Goal: Transaction & Acquisition: Purchase product/service

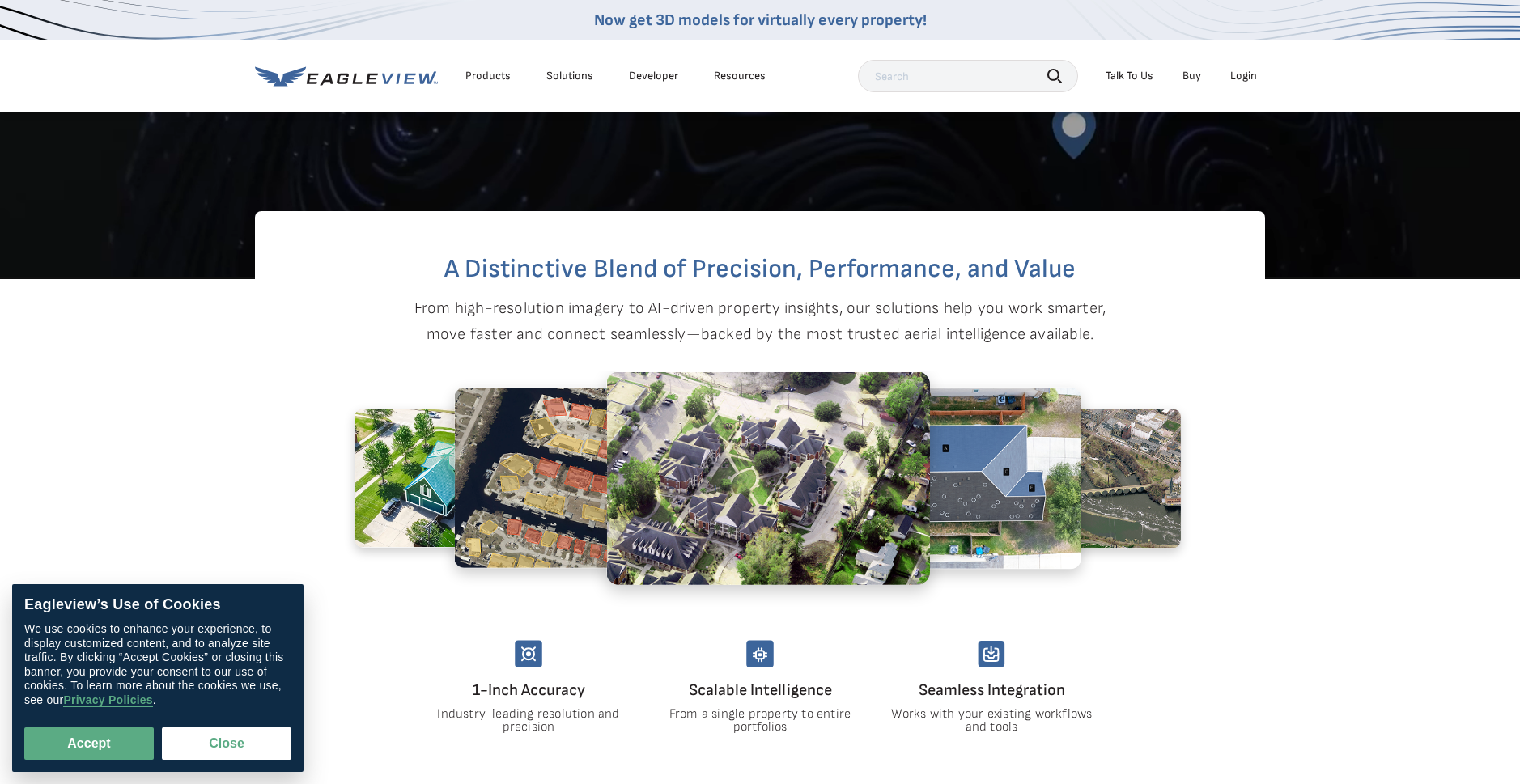
scroll to position [971, 0]
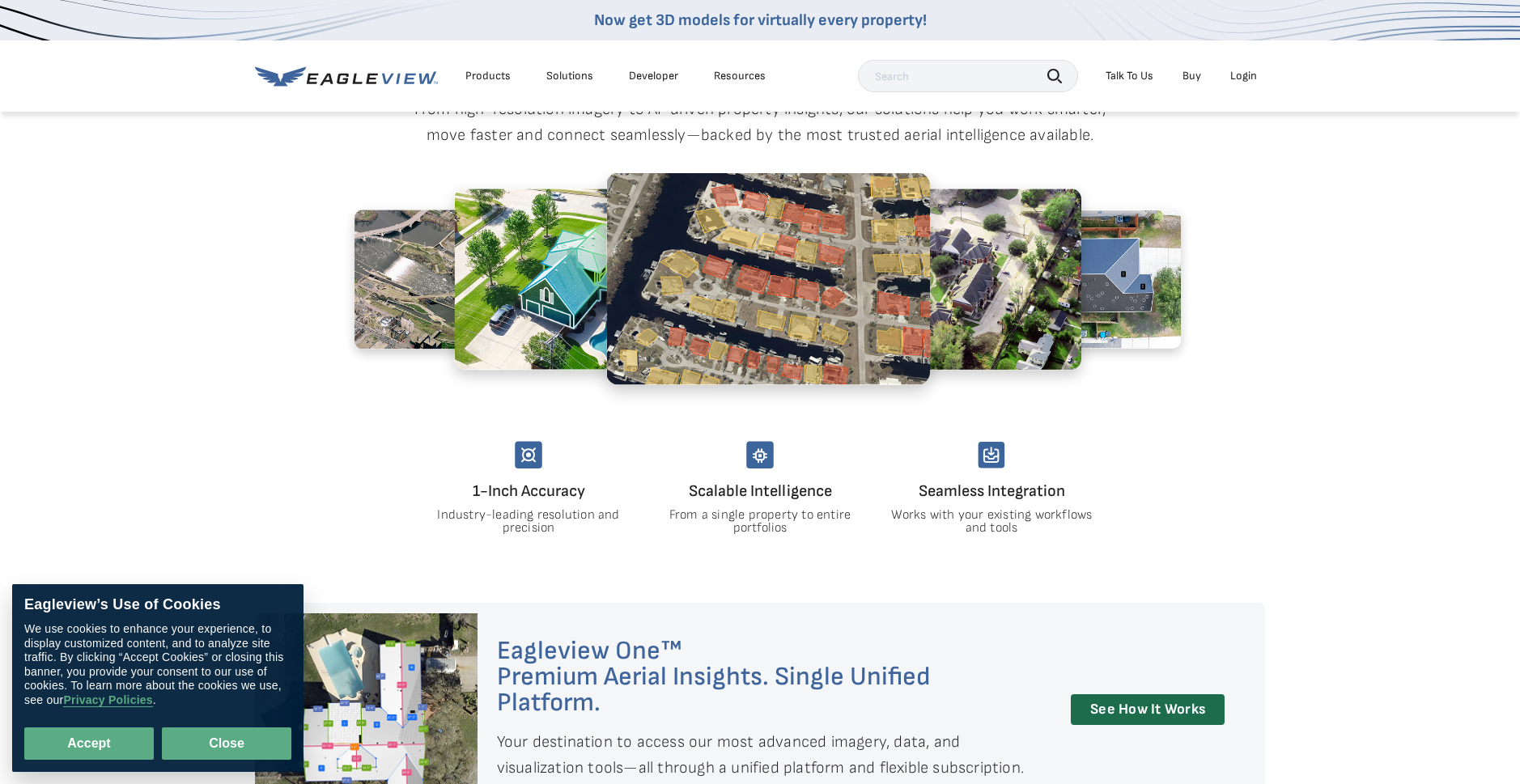
click at [225, 743] on button "Close" at bounding box center [227, 743] width 130 height 32
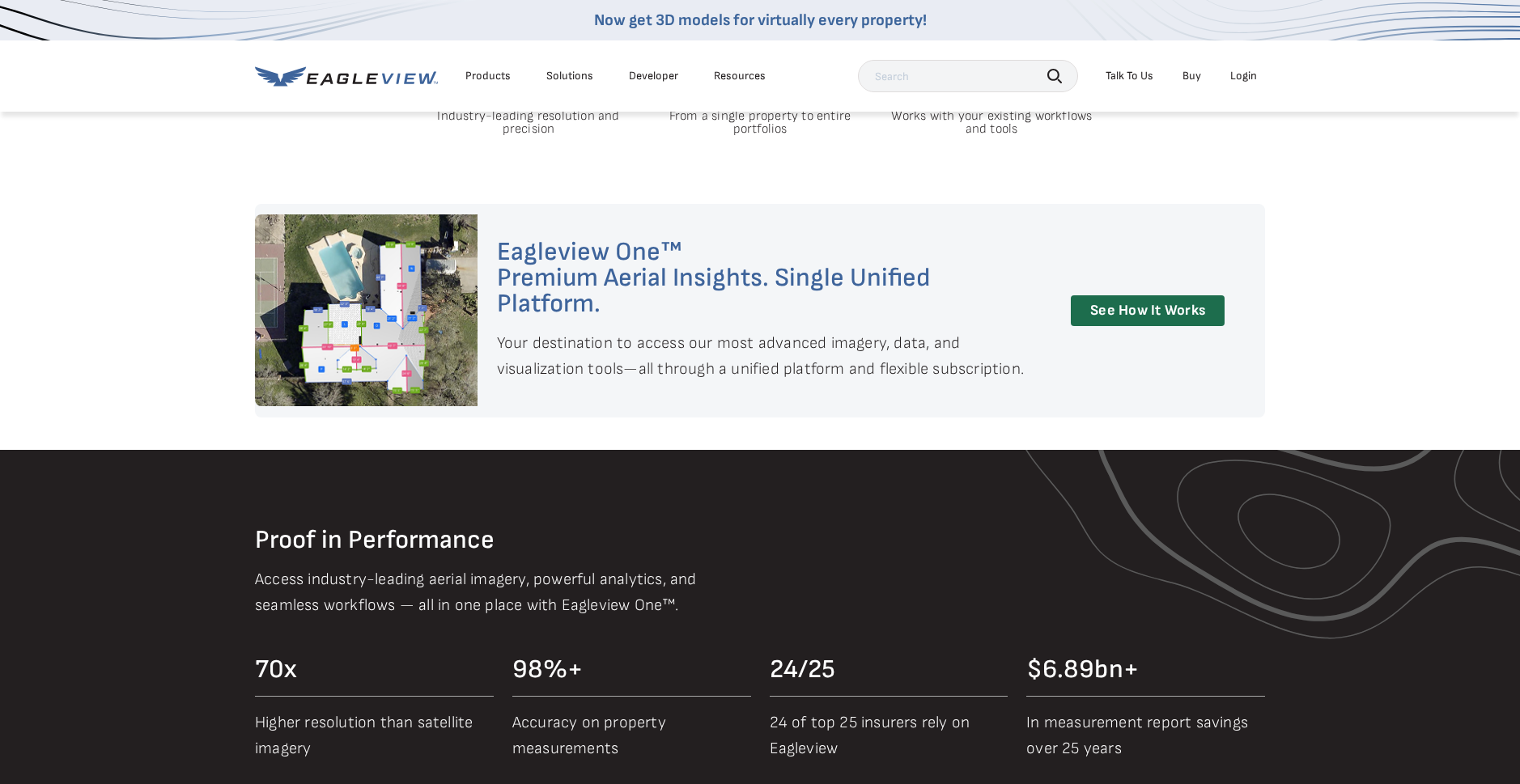
scroll to position [1375, 0]
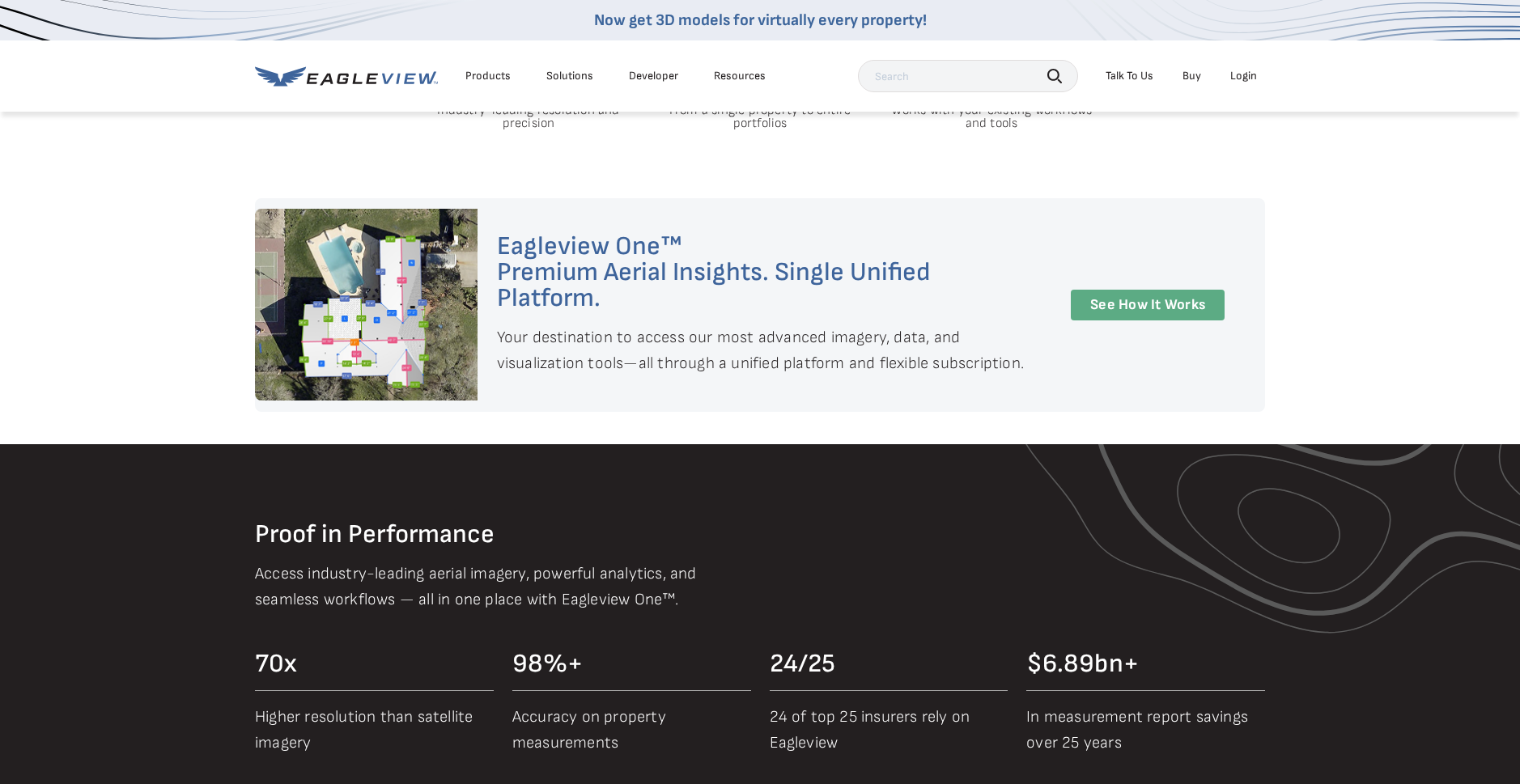
click at [1114, 304] on link "See How It Works" at bounding box center [1148, 305] width 154 height 32
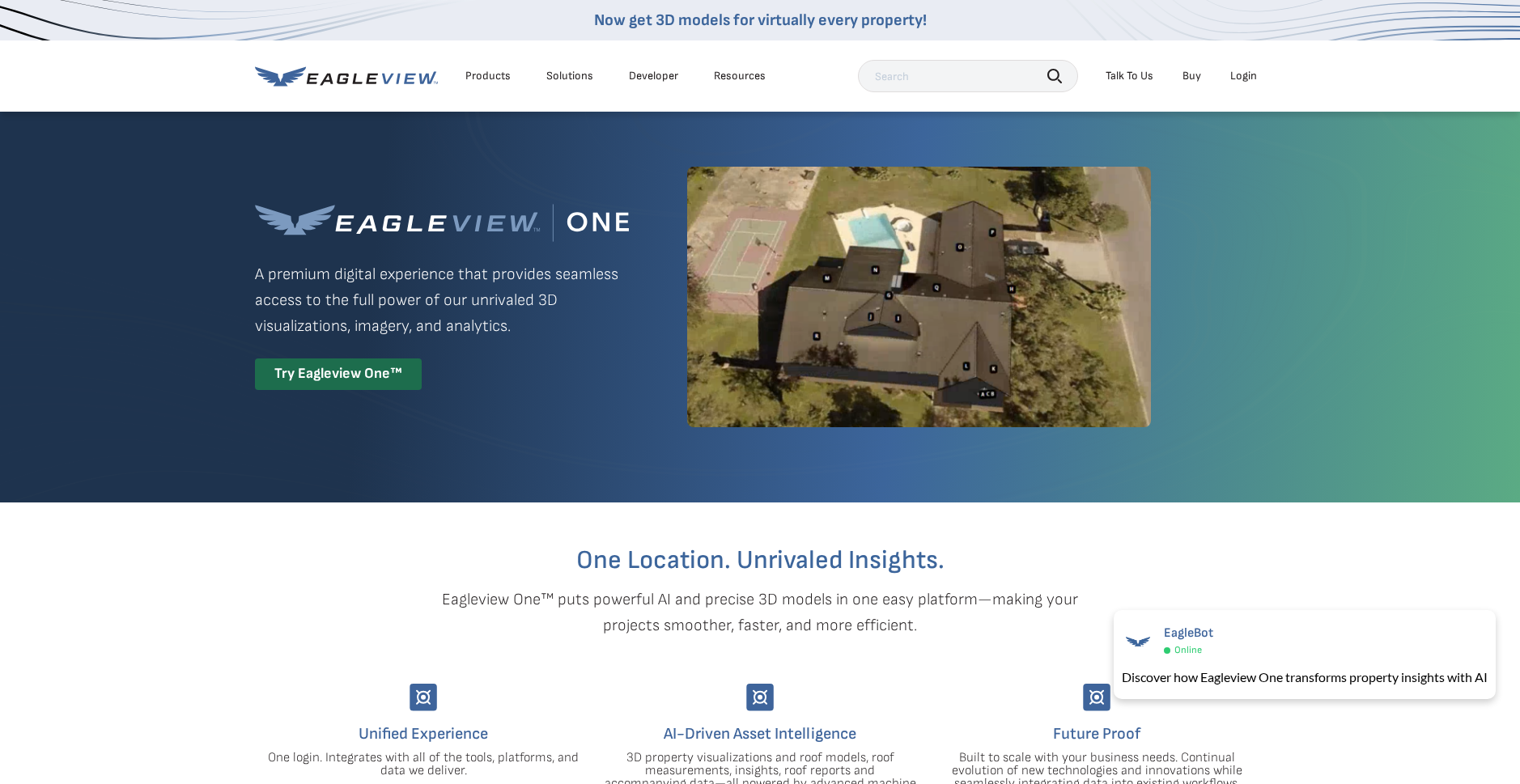
click at [1190, 68] on li "Buy" at bounding box center [1191, 76] width 35 height 24
click at [1189, 70] on link "Buy" at bounding box center [1191, 76] width 19 height 14
click at [353, 77] on icon at bounding box center [346, 77] width 183 height 20
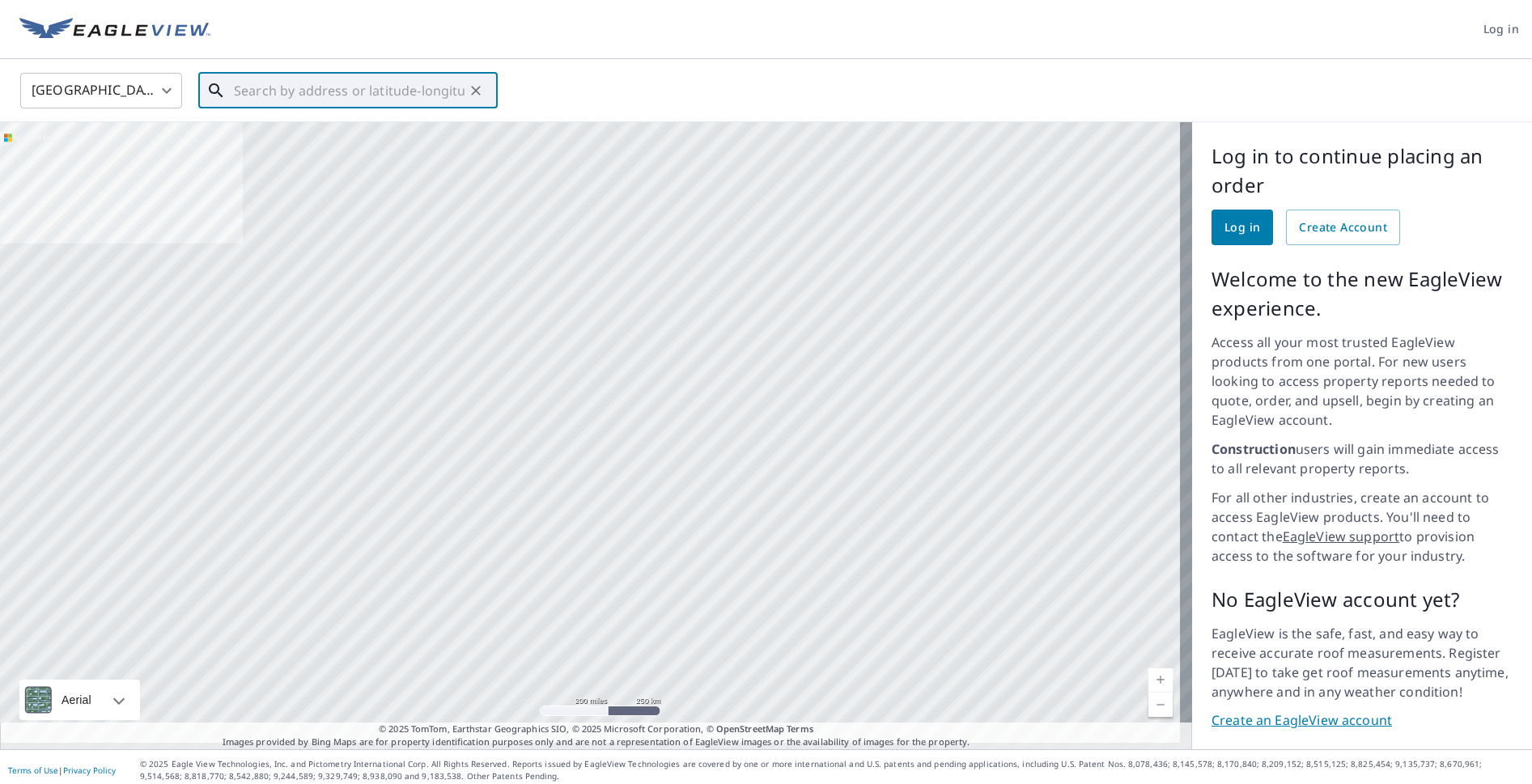
click at [382, 91] on input "text" at bounding box center [349, 90] width 231 height 45
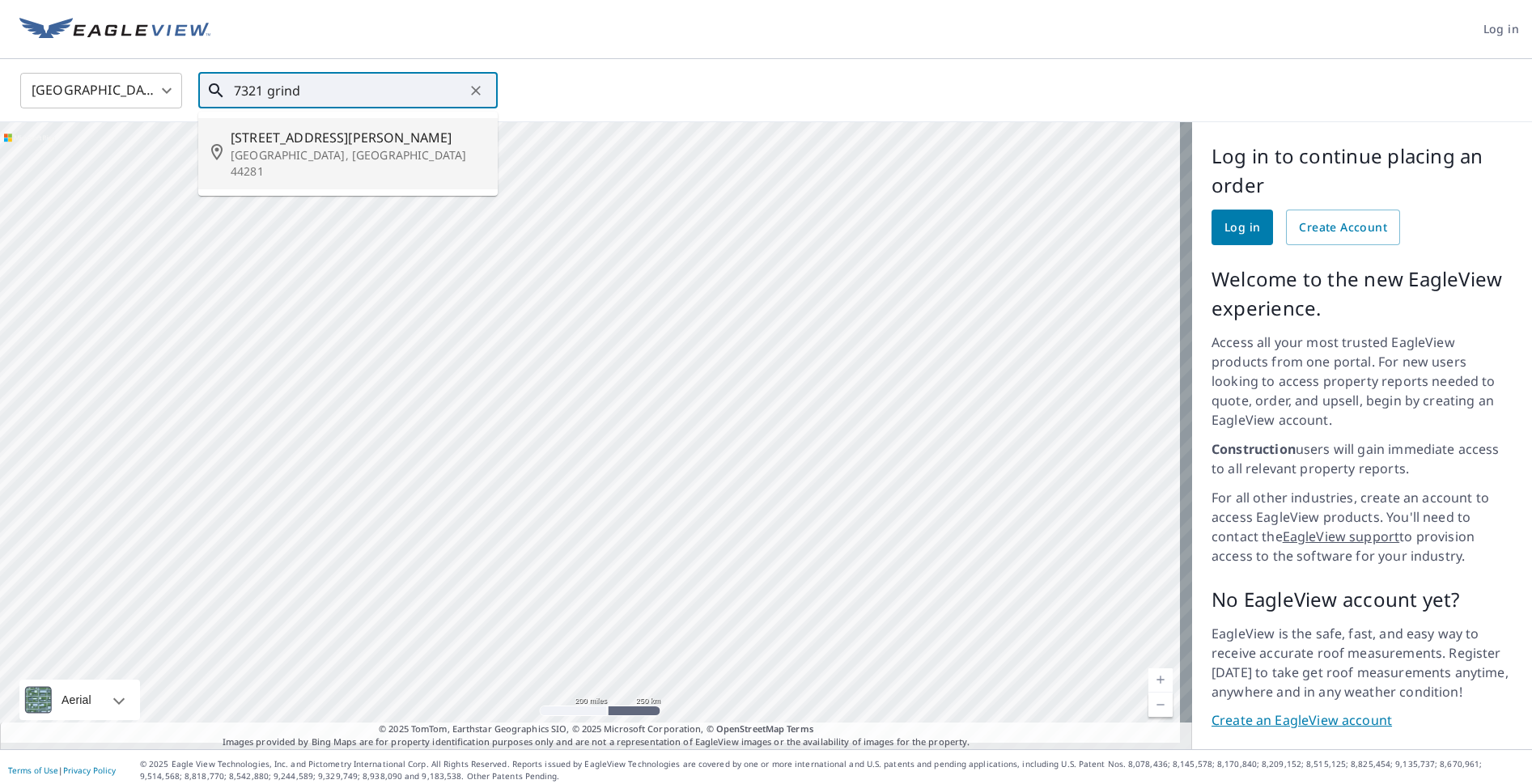
click at [307, 147] on p "Wadsworth, OH 44281" at bounding box center [358, 163] width 254 height 32
type input "7321 Grindle Rd Wadsworth, OH 44281"
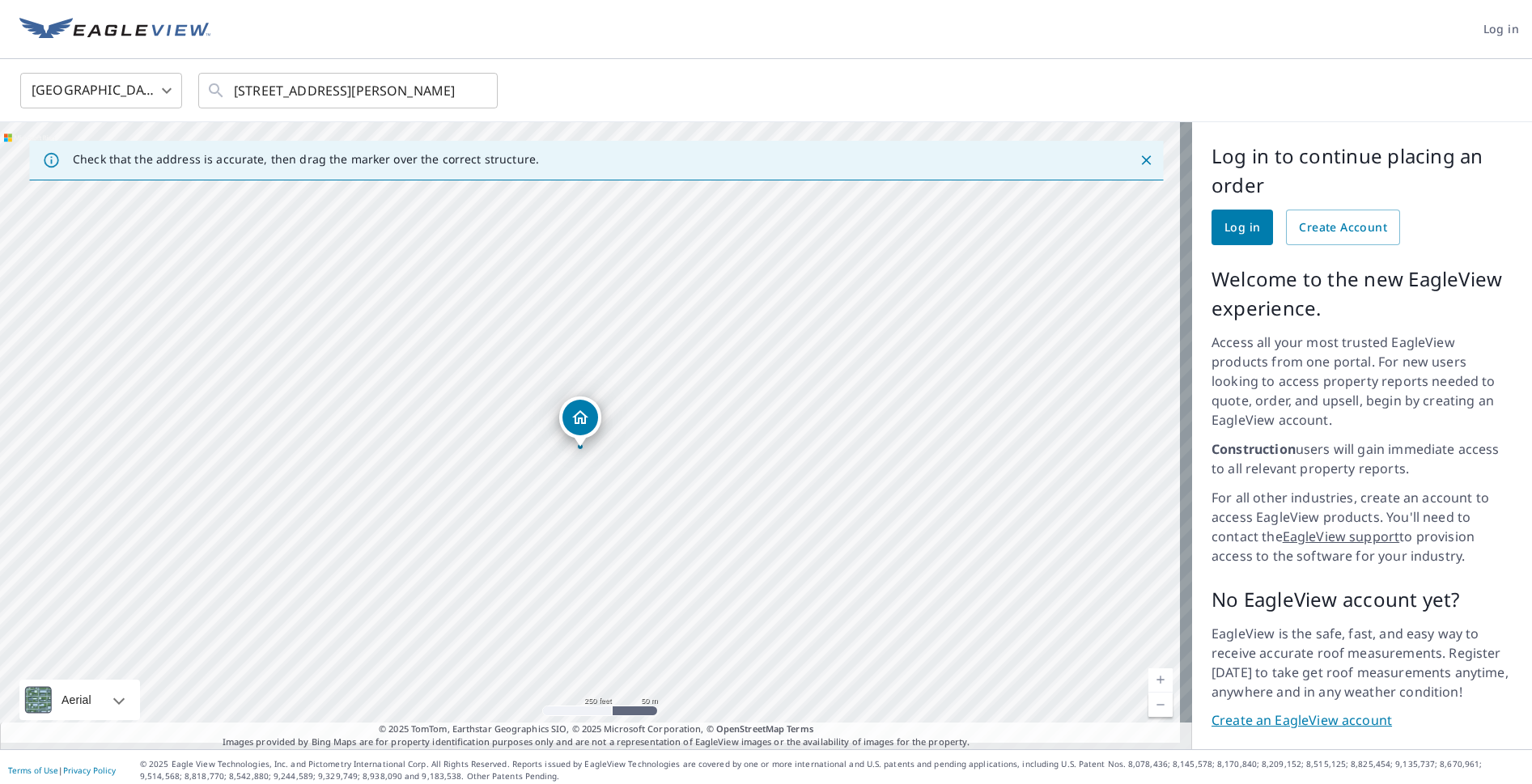
click at [1225, 230] on span "Log in" at bounding box center [1242, 227] width 35 height 20
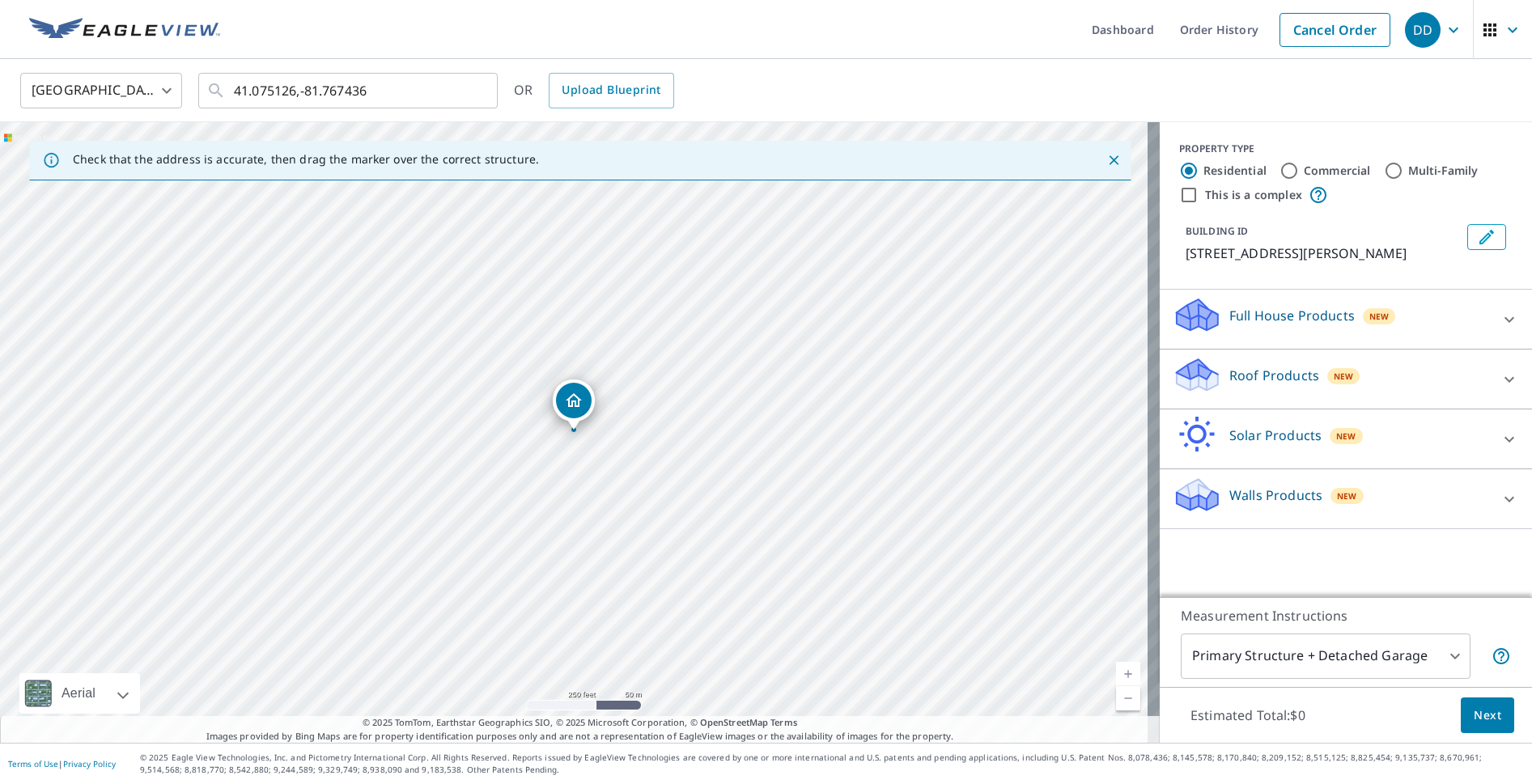
click at [1105, 158] on icon "Close" at bounding box center [1114, 160] width 16 height 16
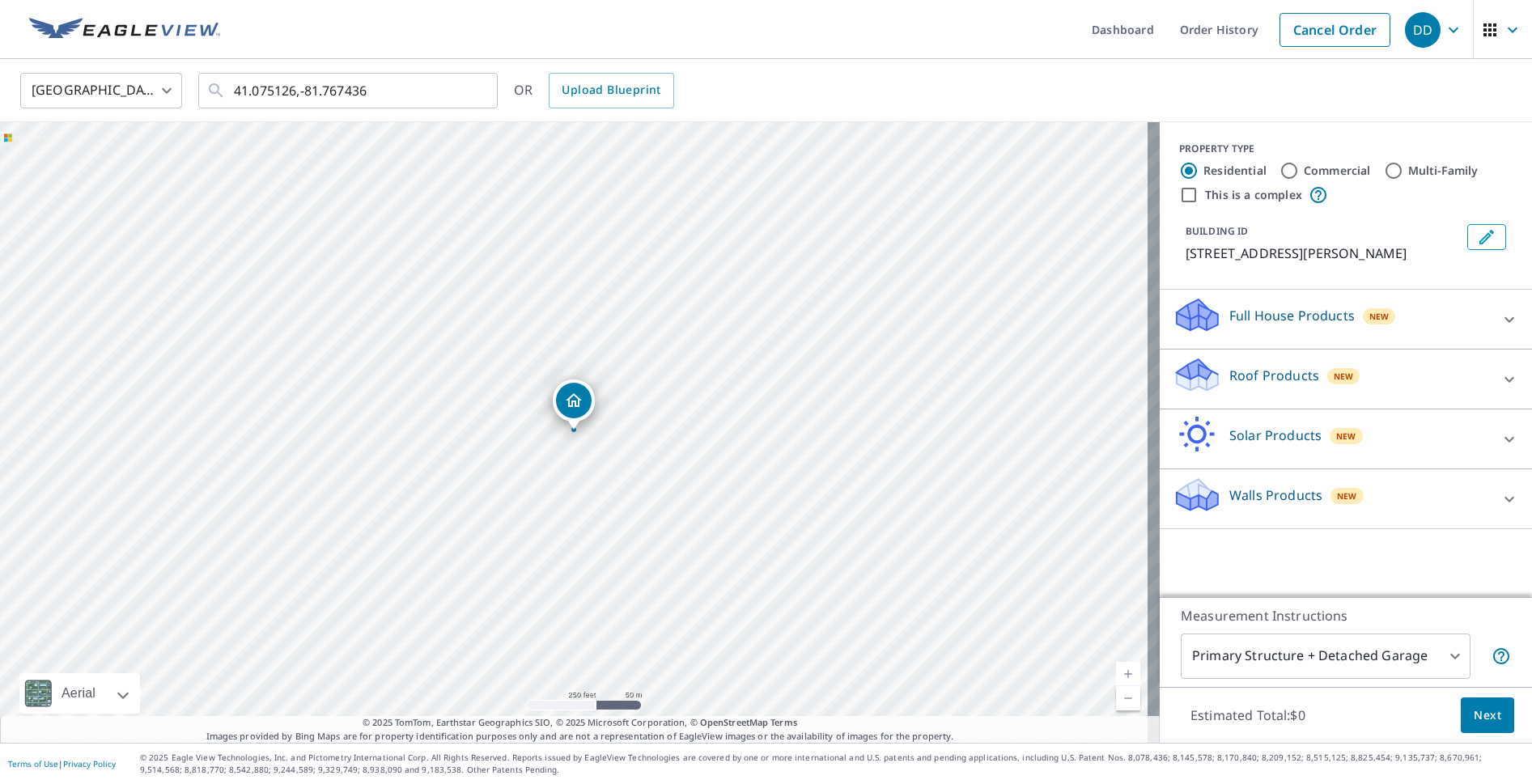
click at [1289, 494] on p "Walls Products" at bounding box center [1276, 496] width 93 height 20
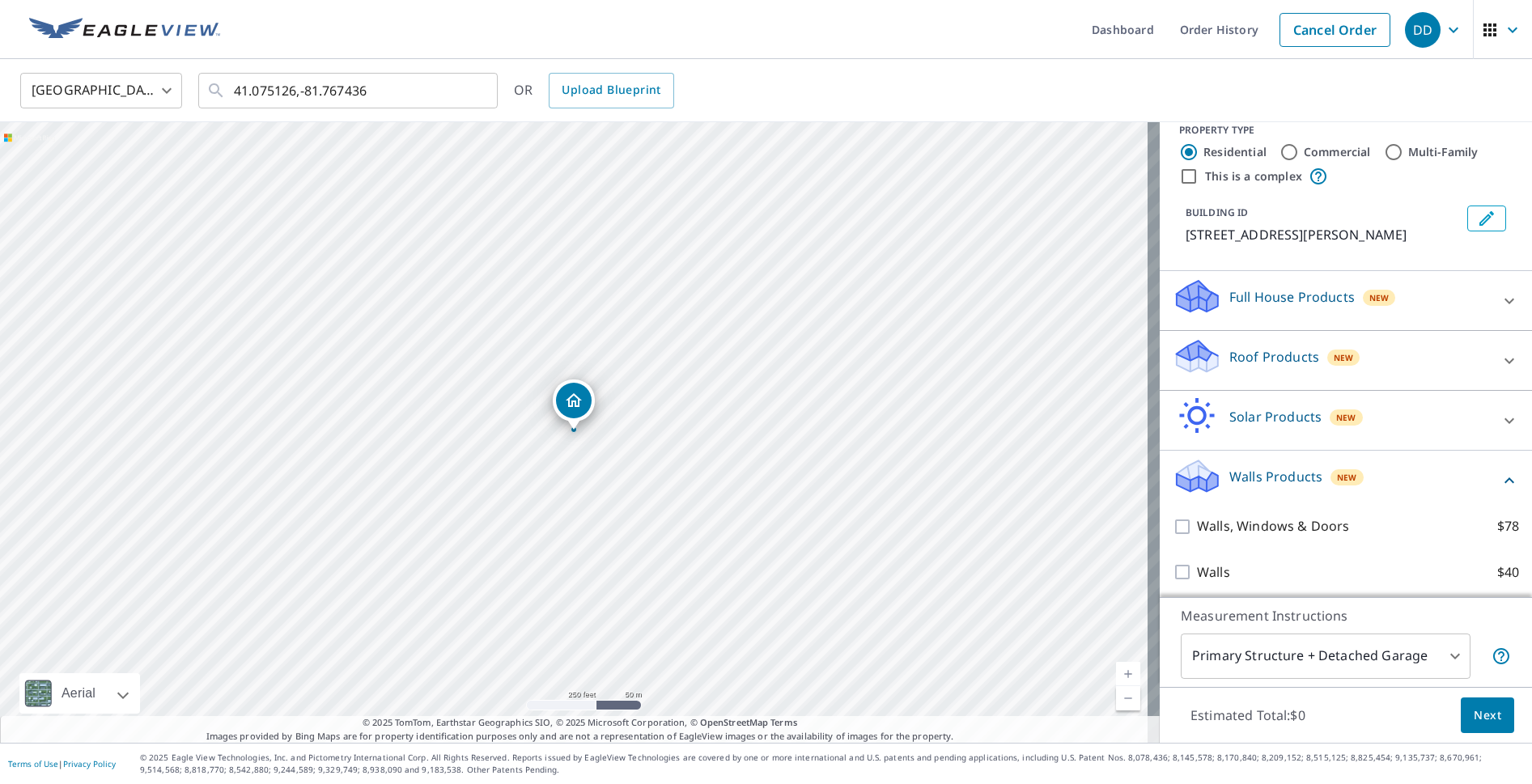
scroll to position [23, 0]
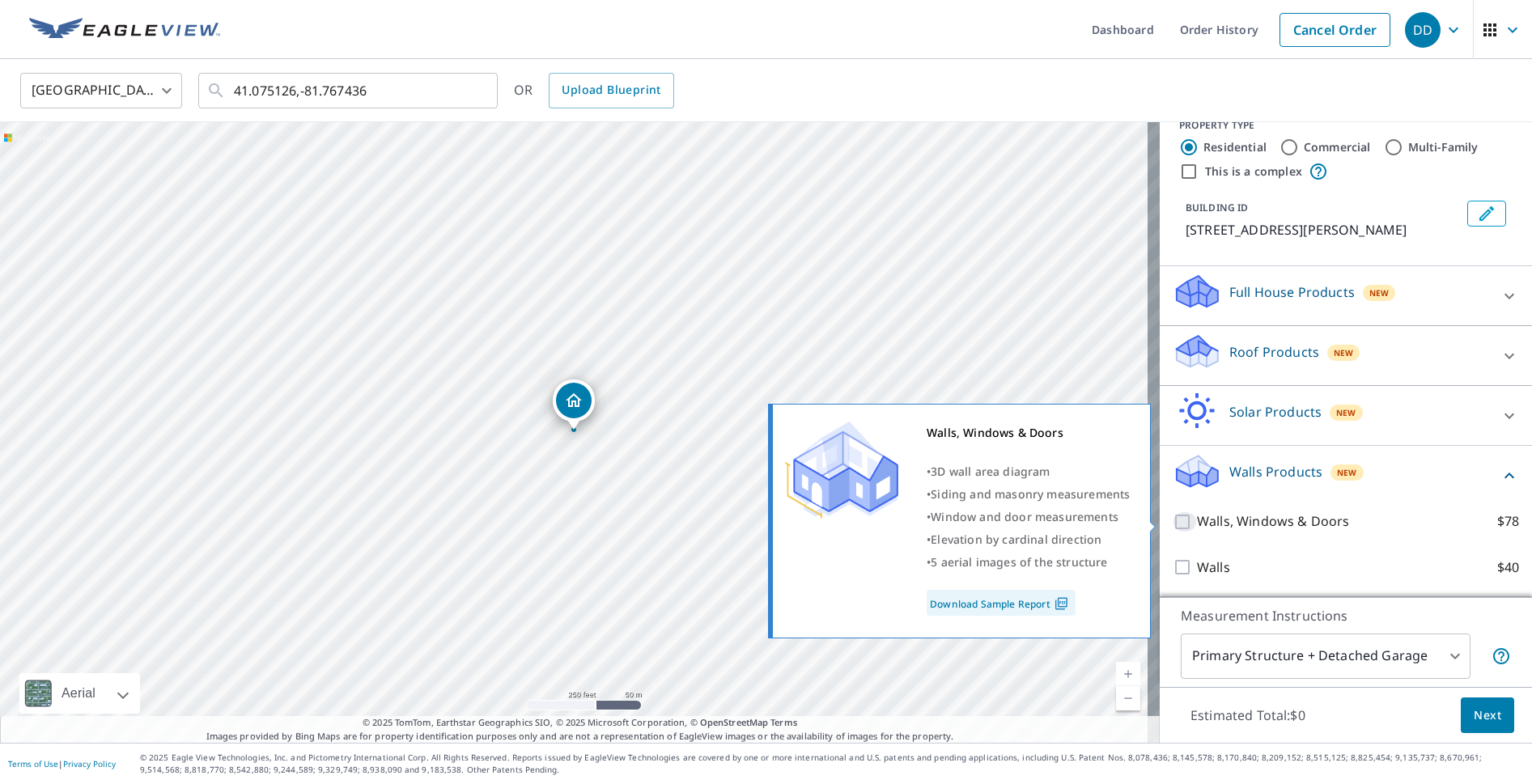
click at [1178, 519] on input "Walls, Windows & Doors $78" at bounding box center [1185, 522] width 24 height 20
checkbox input "true"
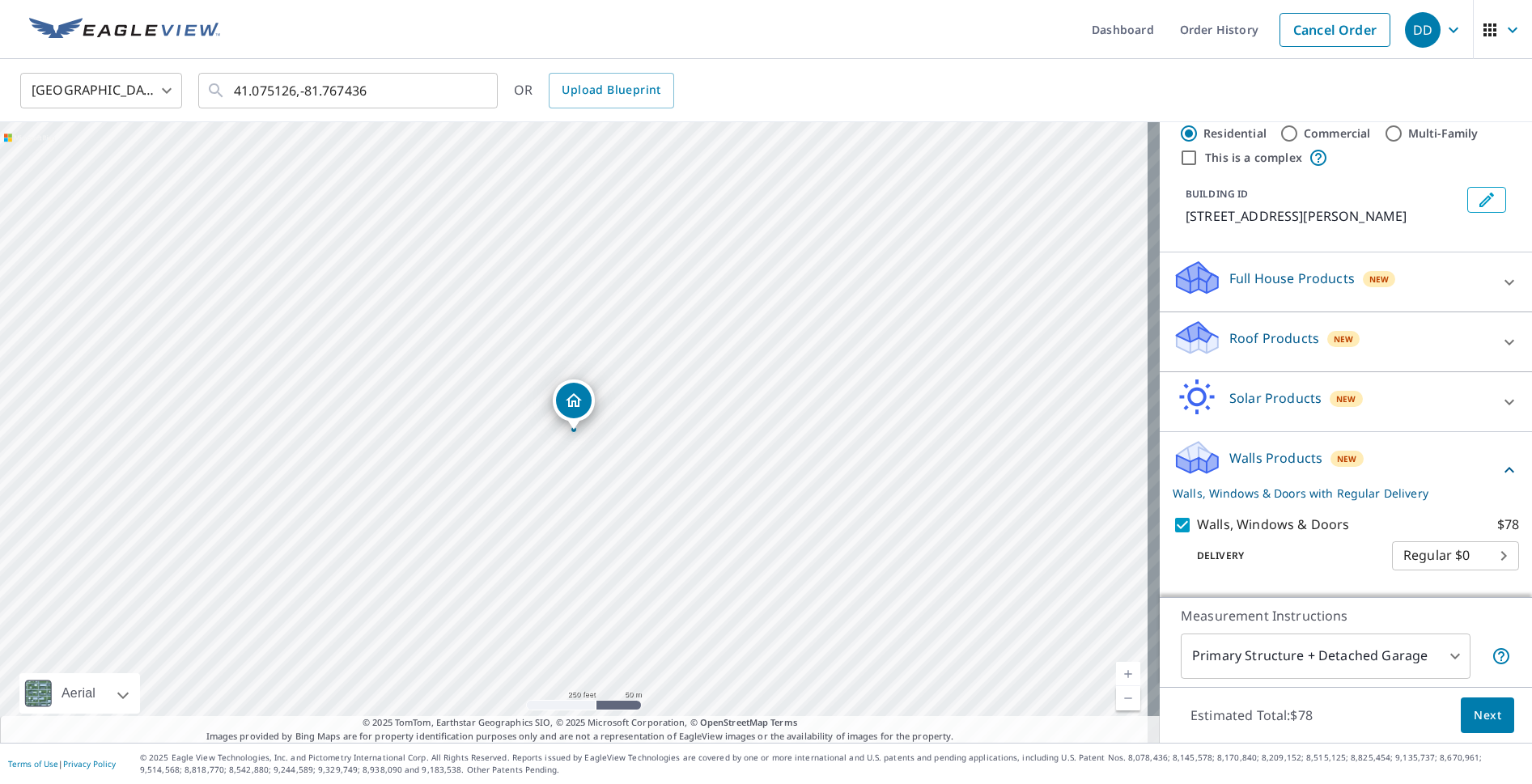
scroll to position [76, 0]
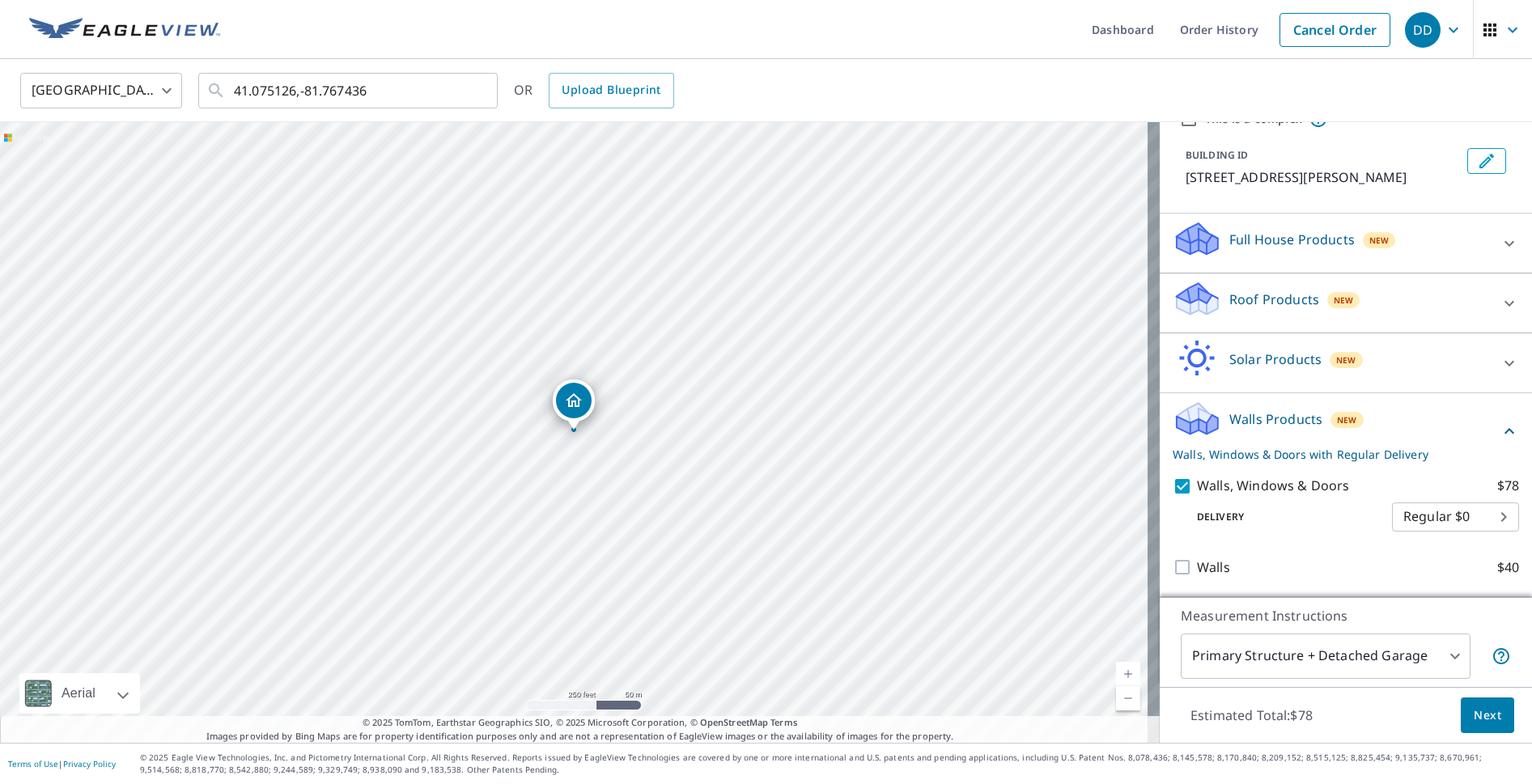
click at [1433, 234] on div "Full House Products New" at bounding box center [1332, 242] width 317 height 46
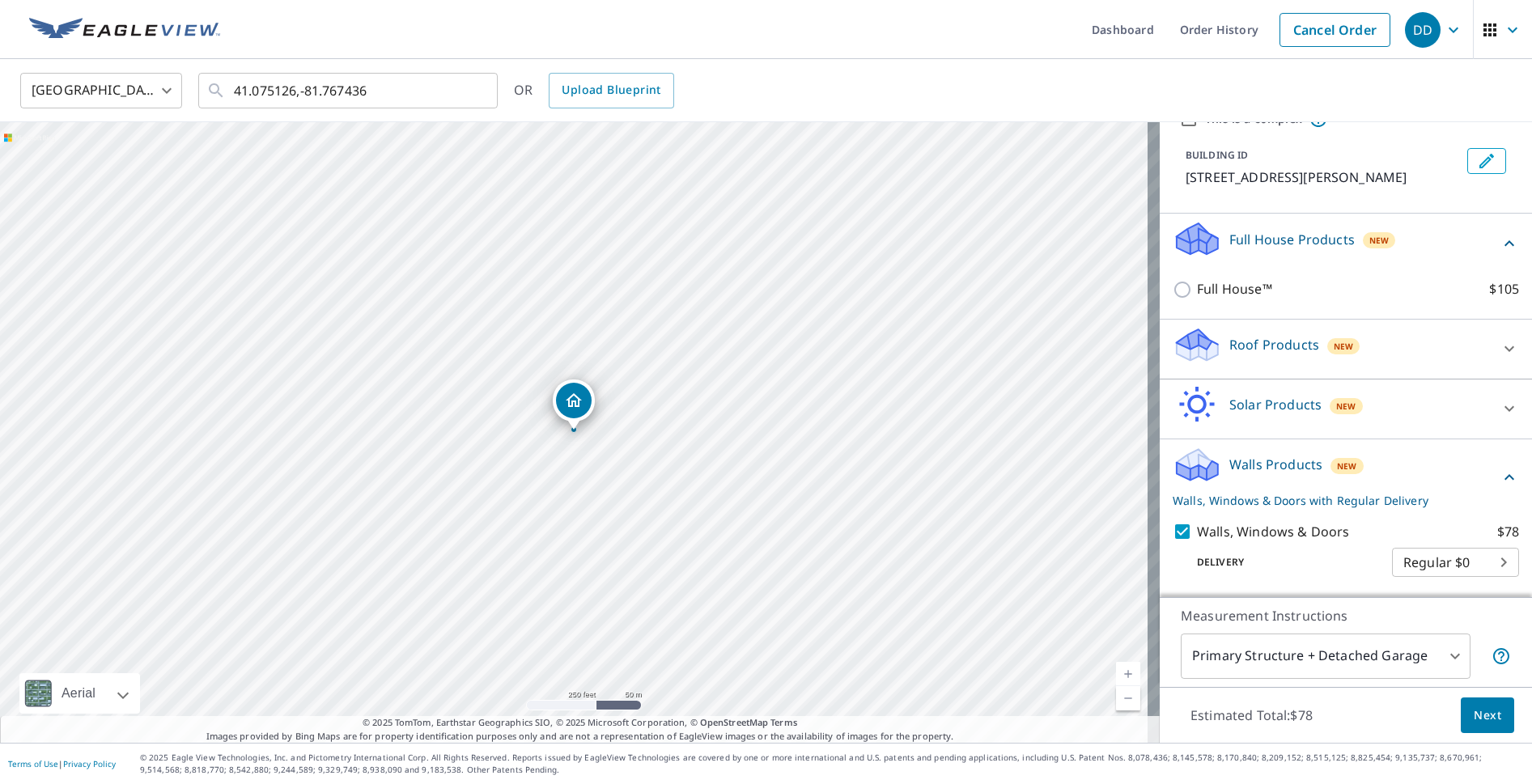
click at [1456, 341] on div "Roof Products New" at bounding box center [1332, 349] width 317 height 46
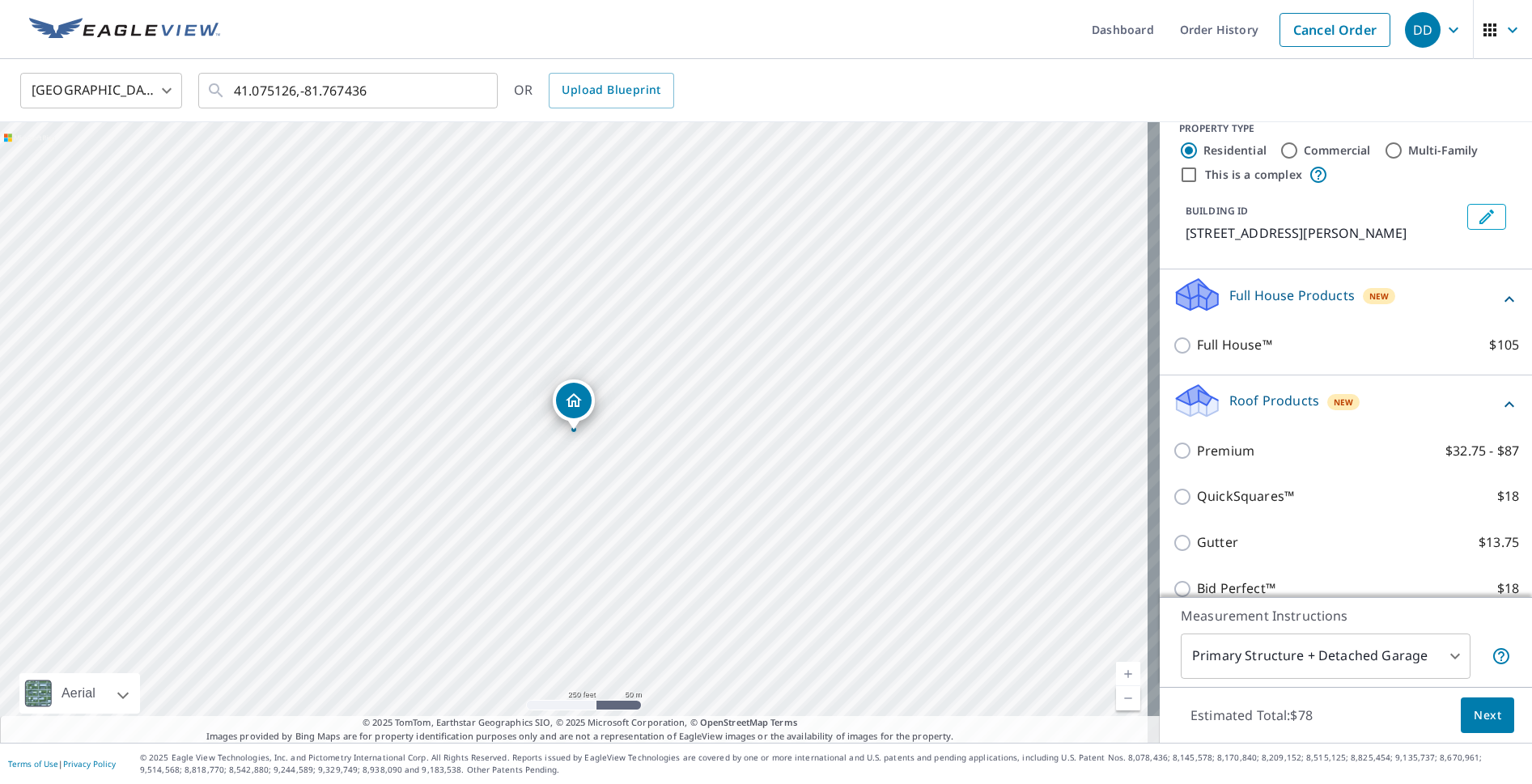
scroll to position [0, 0]
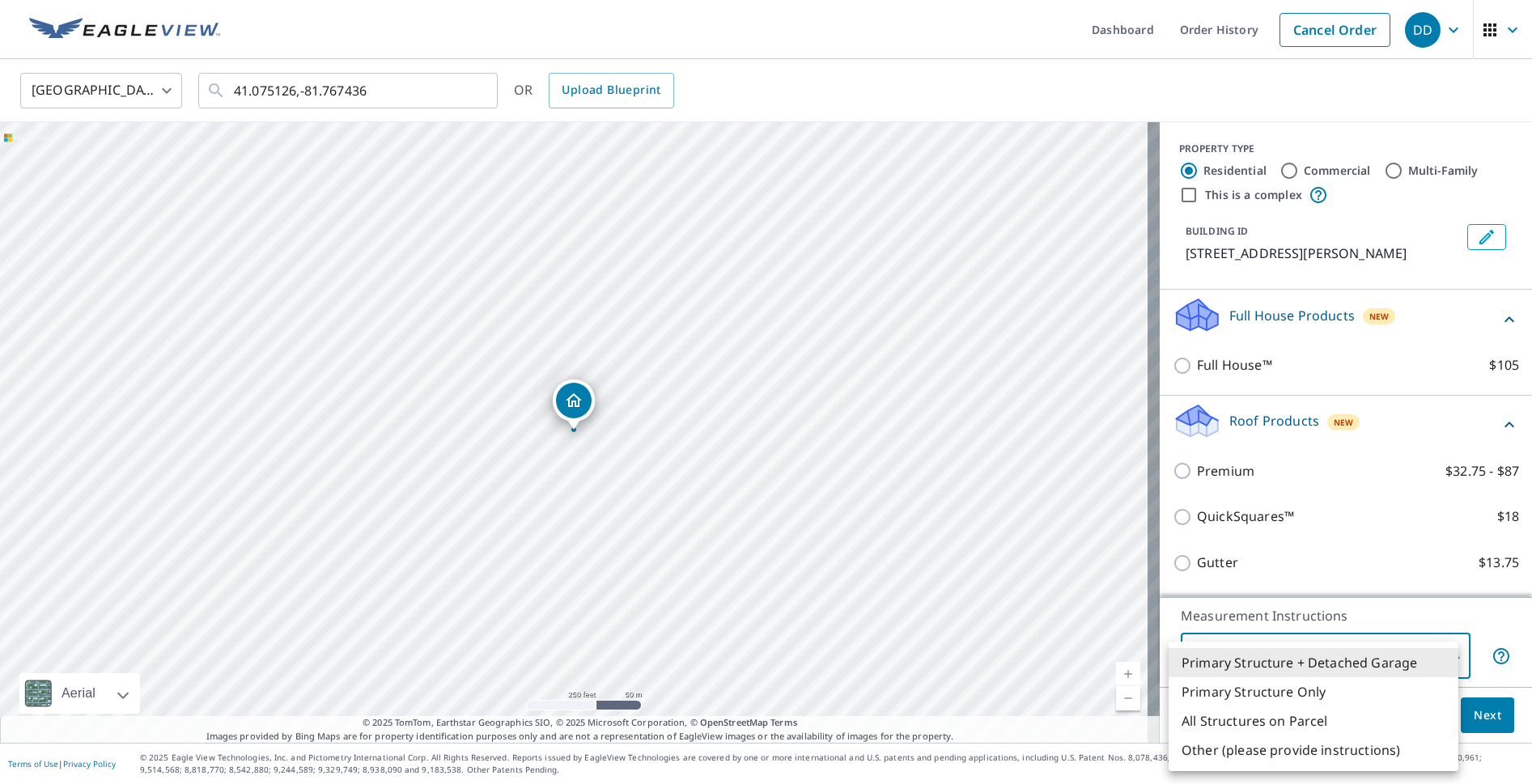
click at [1447, 658] on body "DD DD Dashboard Order History Cancel Order DD United States US ​ 41.075126,-81.…" at bounding box center [766, 392] width 1532 height 784
click at [1336, 693] on li "Primary Structure Only" at bounding box center [1313, 691] width 289 height 29
type input "2"
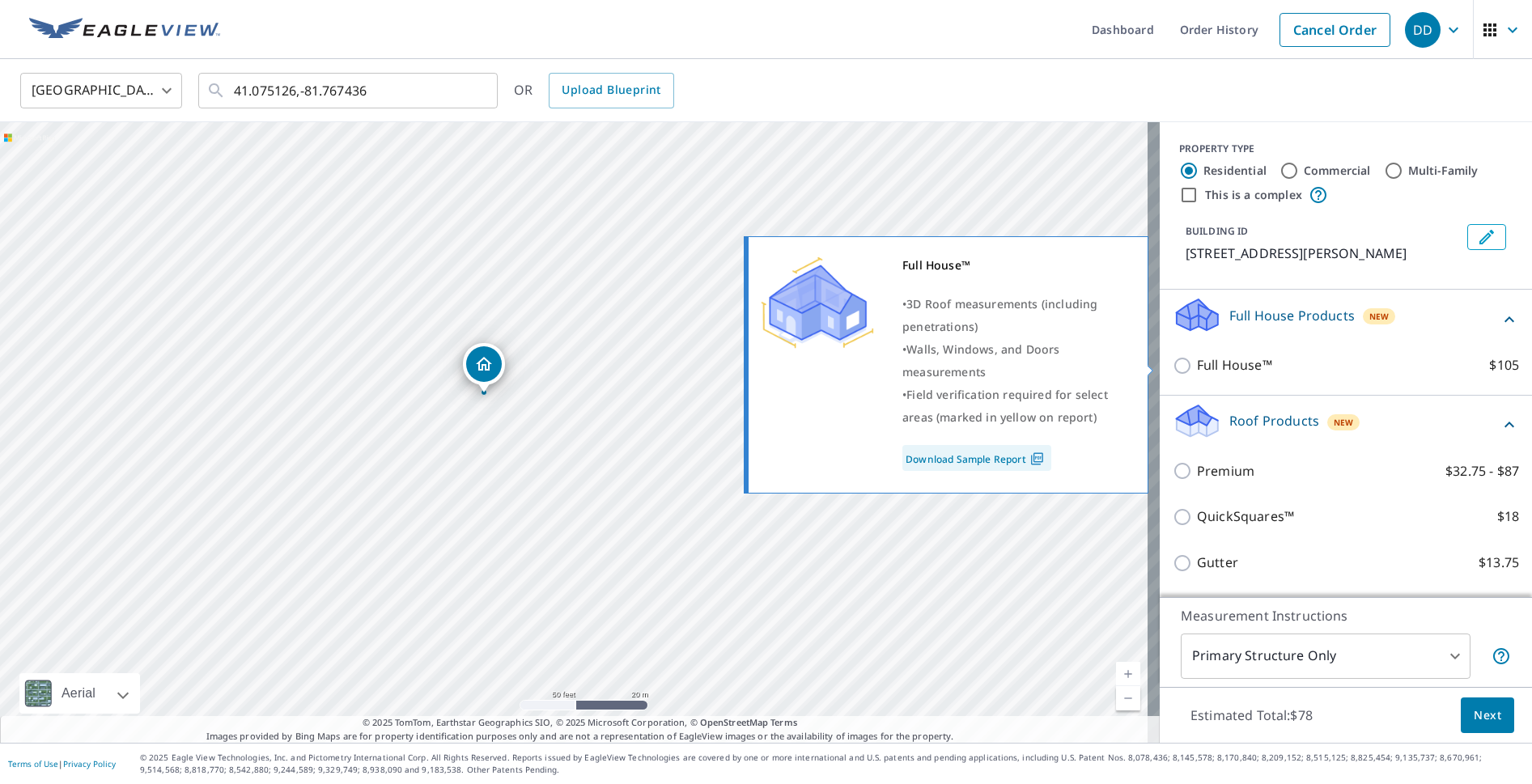
click at [1001, 456] on link "Download Sample Report" at bounding box center [977, 458] width 149 height 26
click at [1175, 367] on input "Full House™ $105" at bounding box center [1185, 366] width 24 height 20
checkbox input "true"
checkbox input "false"
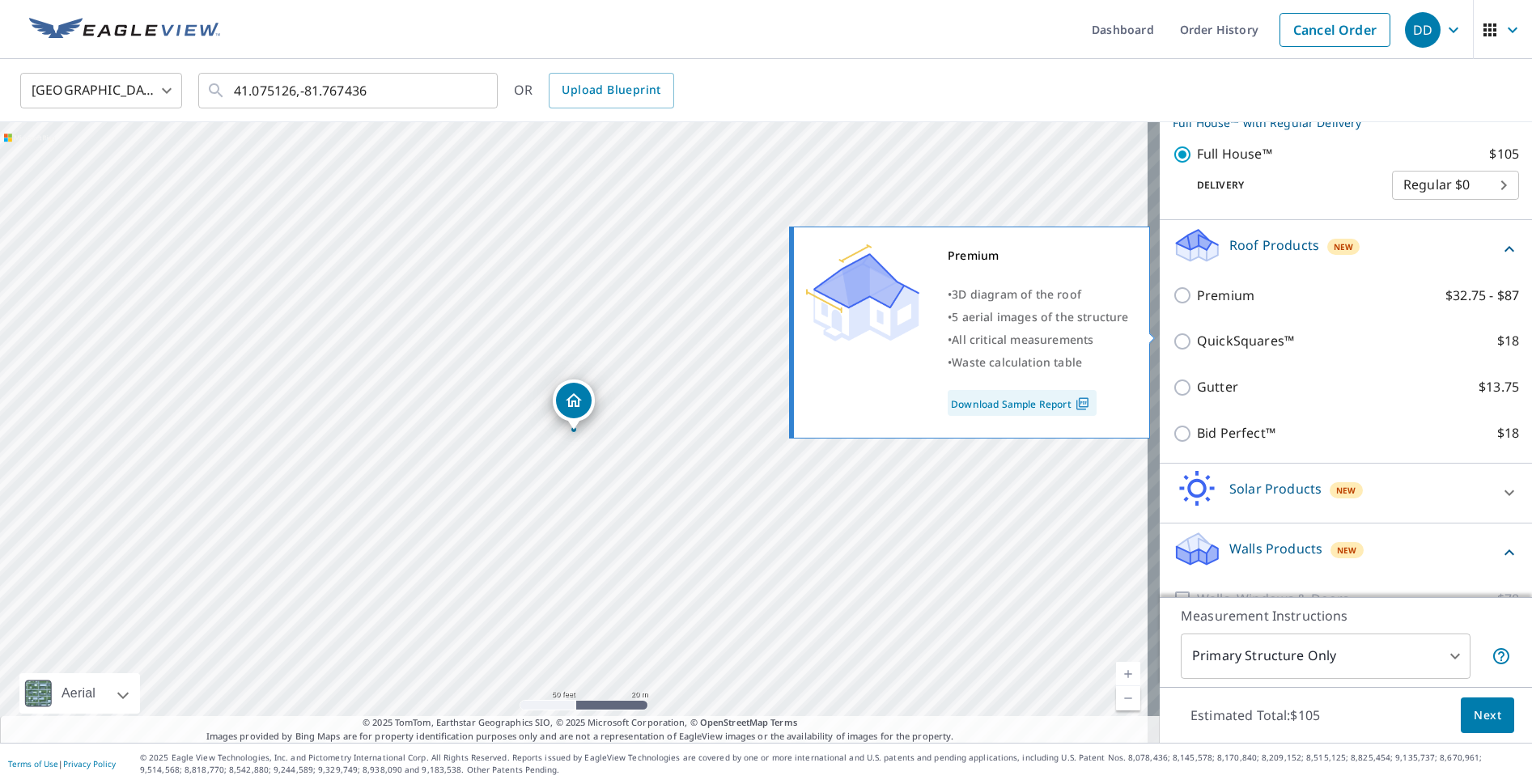
scroll to position [242, 0]
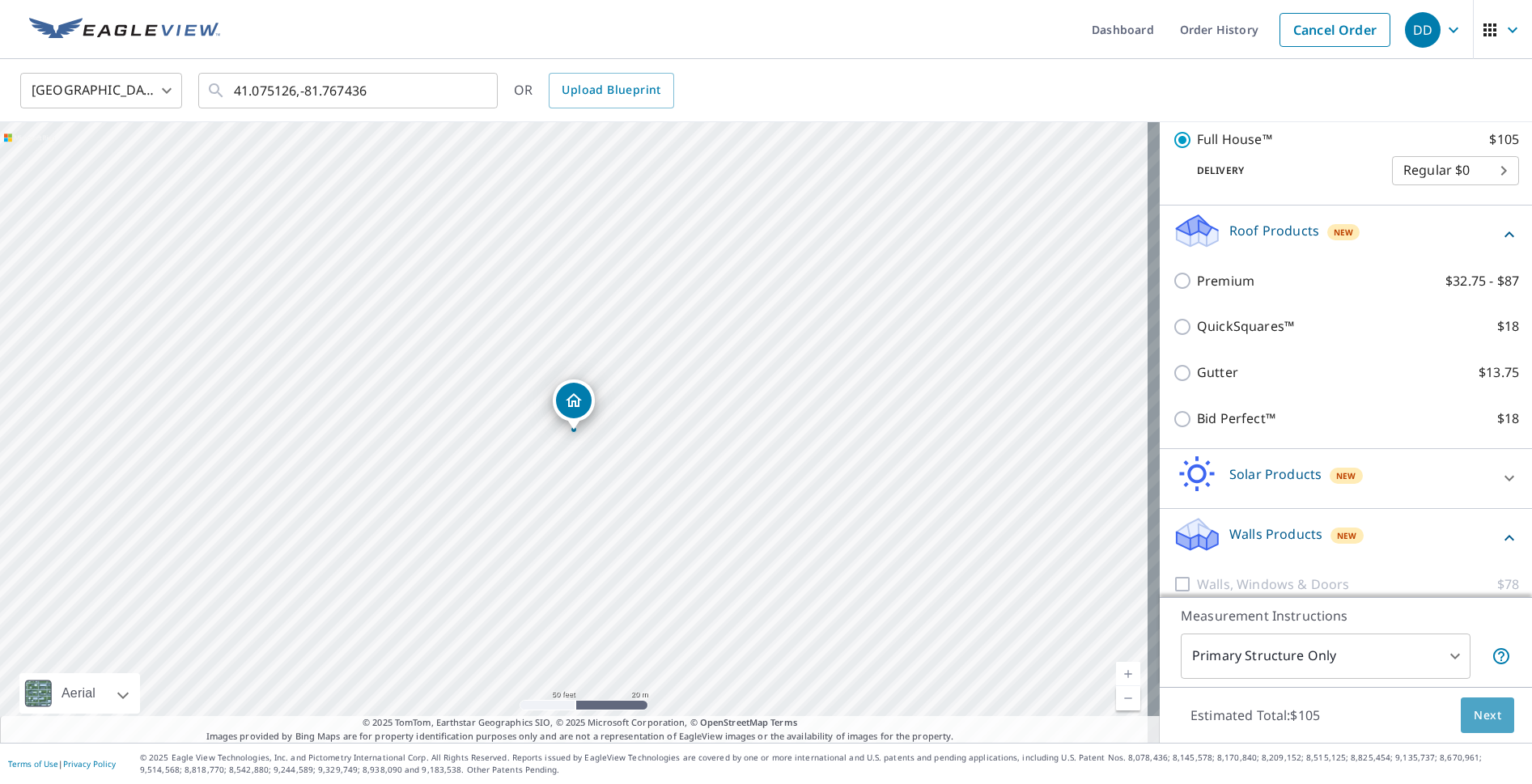
click at [1474, 709] on span "Next" at bounding box center [1488, 716] width 28 height 20
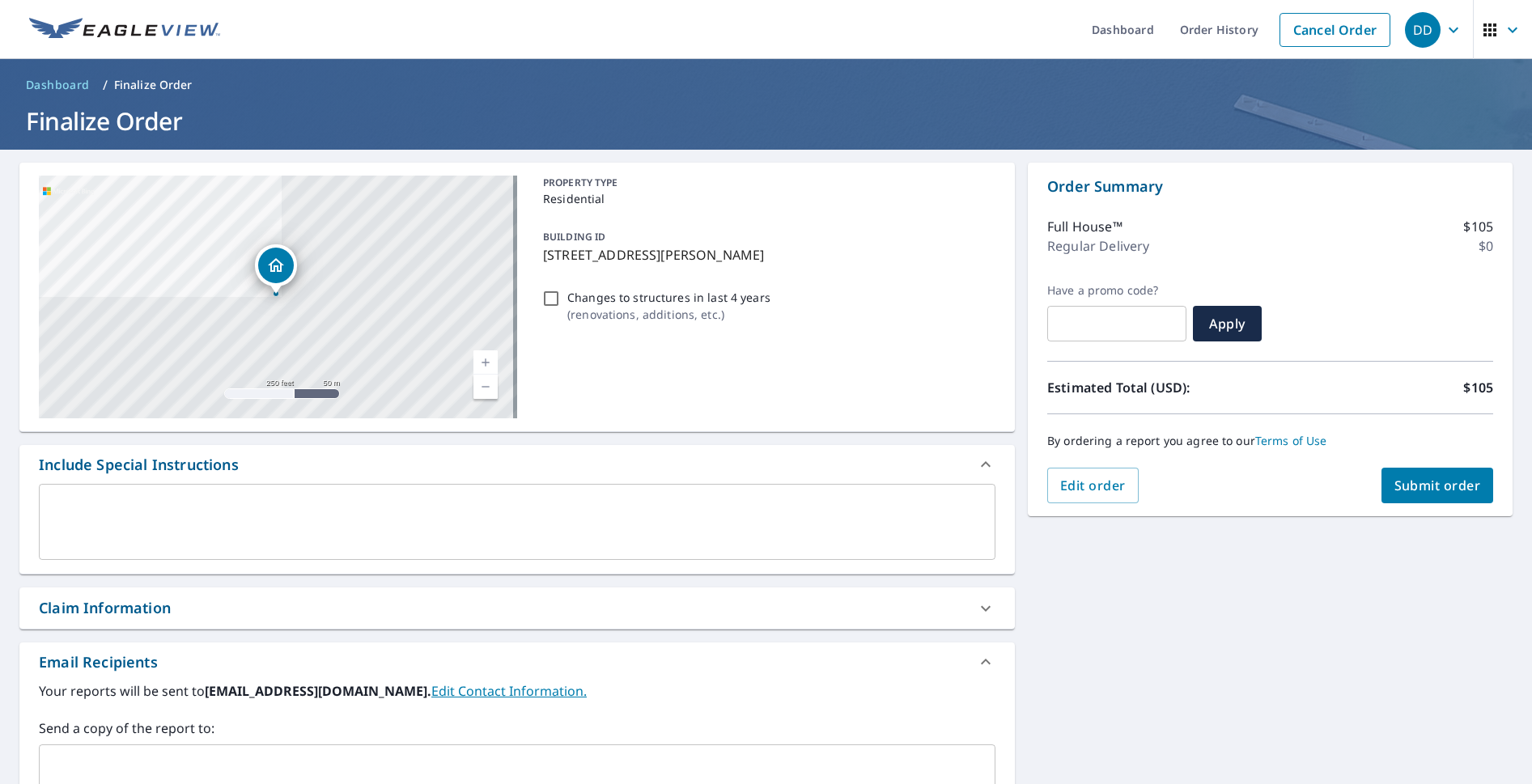
click at [542, 297] on input "Changes to structures in last 4 years ( renovations, additions, etc. )" at bounding box center [552, 298] width 20 height 20
checkbox input "true"
click at [1435, 475] on button "Submit order" at bounding box center [1437, 485] width 113 height 35
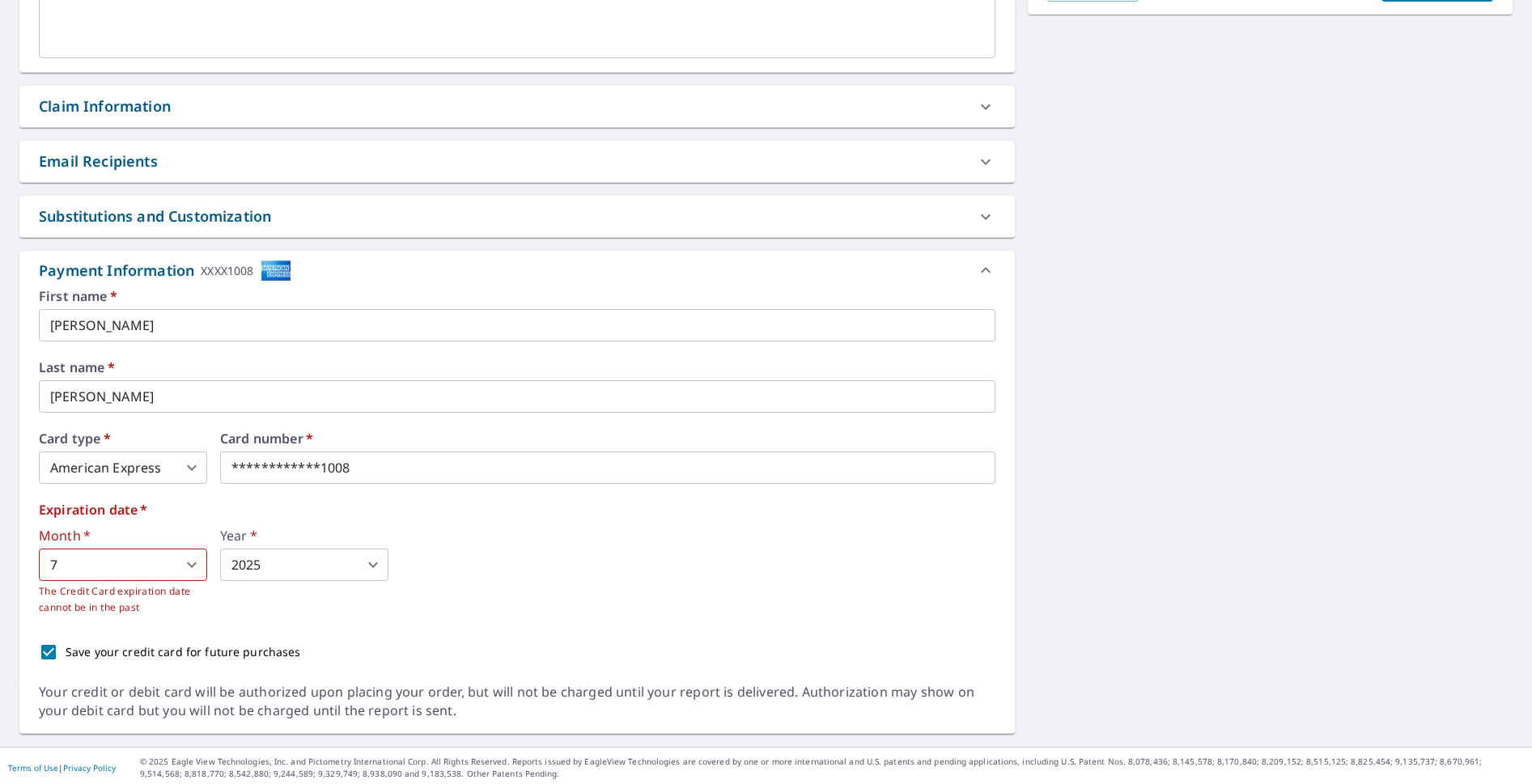
scroll to position [506, 0]
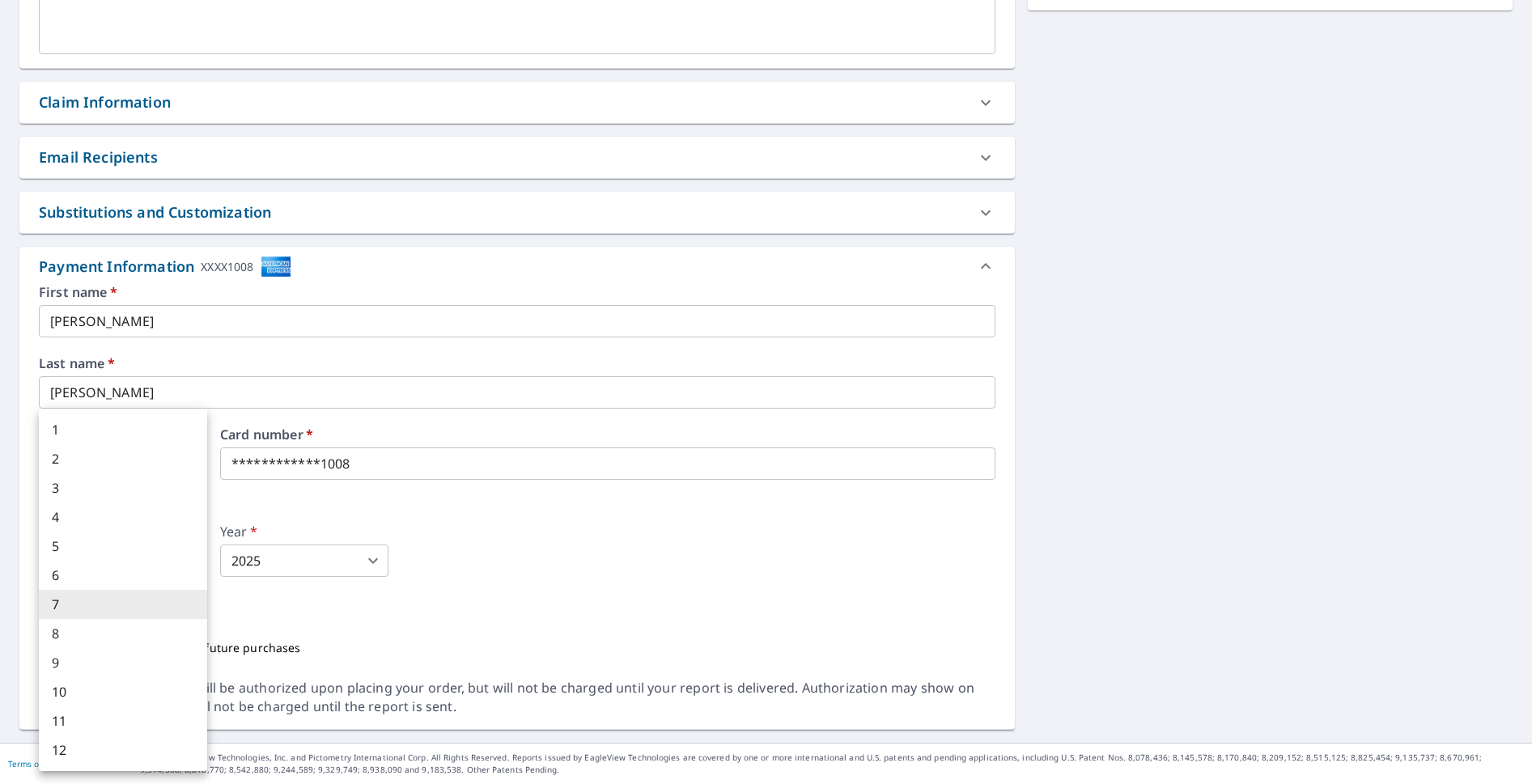
click at [142, 561] on body "DD DD Dashboard Order History Cancel Order DD Dashboard / Finalize Order Finali…" at bounding box center [766, 392] width 1532 height 784
click at [93, 546] on li "5" at bounding box center [123, 546] width 169 height 29
type input "5"
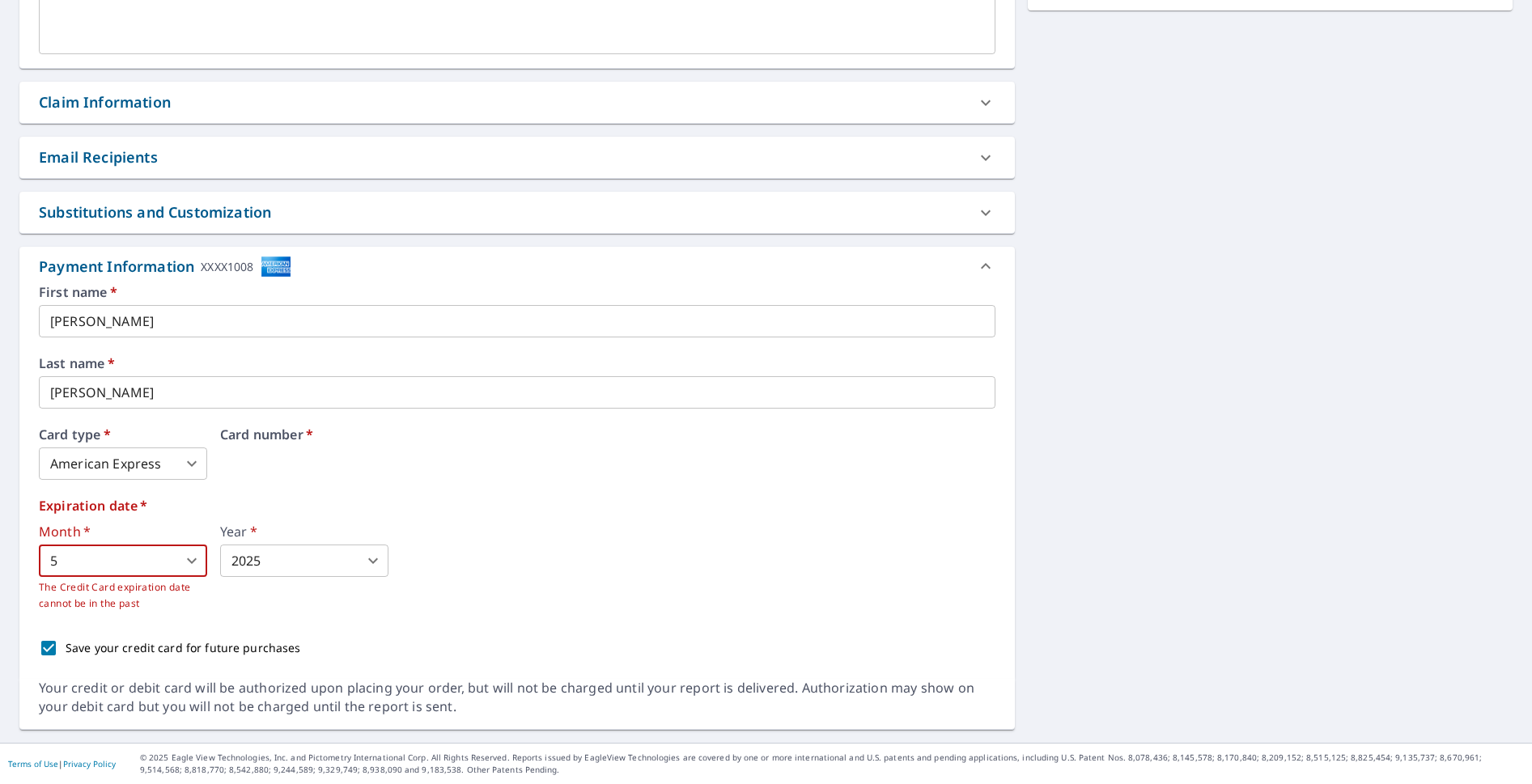
click at [286, 564] on body "DD DD Dashboard Order History Cancel Order DD Dashboard / Finalize Order Finali…" at bounding box center [766, 392] width 1532 height 784
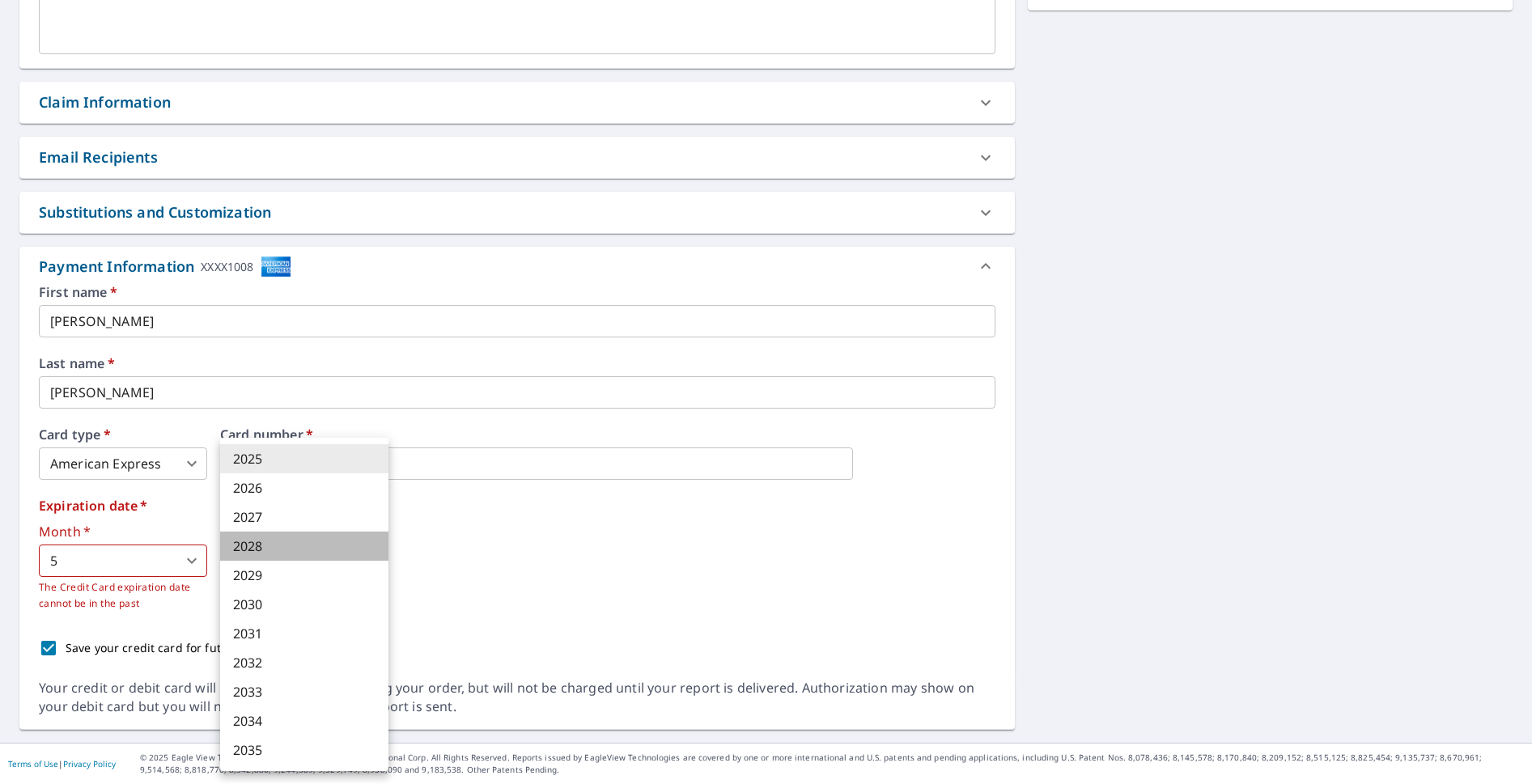
click at [272, 545] on li "2028" at bounding box center [304, 546] width 169 height 29
type input "2028"
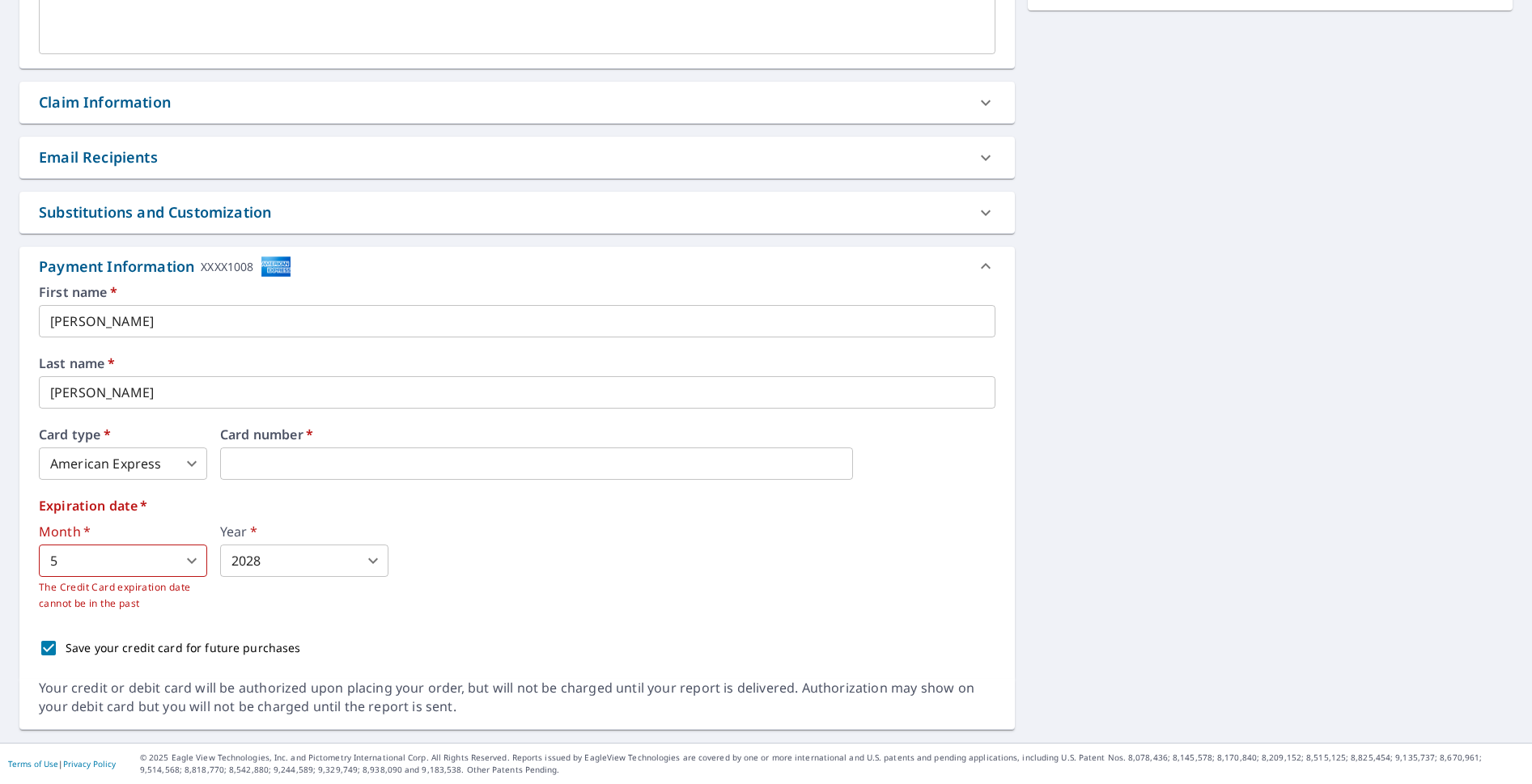
click at [507, 510] on label "Expiration date   *" at bounding box center [517, 506] width 957 height 13
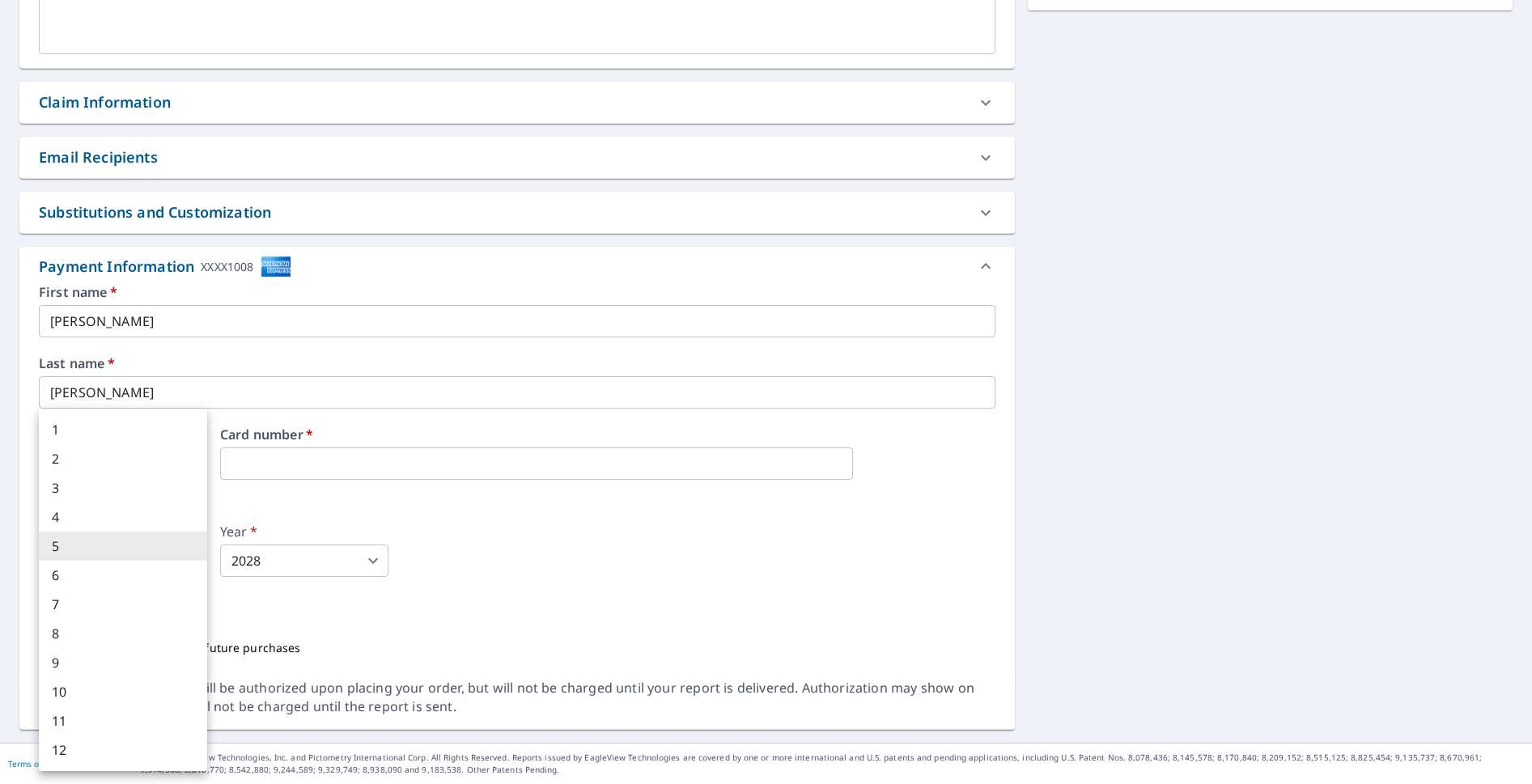
drag, startPoint x: 100, startPoint y: 560, endPoint x: 68, endPoint y: 560, distance: 32.0
click at [68, 560] on body "DD DD Dashboard Order History Cancel Order DD Dashboard / Finalize Order Finali…" at bounding box center [766, 392] width 1532 height 784
click at [72, 611] on li "7" at bounding box center [123, 604] width 169 height 29
click at [154, 563] on body "DD DD Dashboard Order History Cancel Order DD Dashboard / Finalize Order Finali…" at bounding box center [766, 392] width 1532 height 784
click at [86, 539] on li "5" at bounding box center [123, 546] width 169 height 29
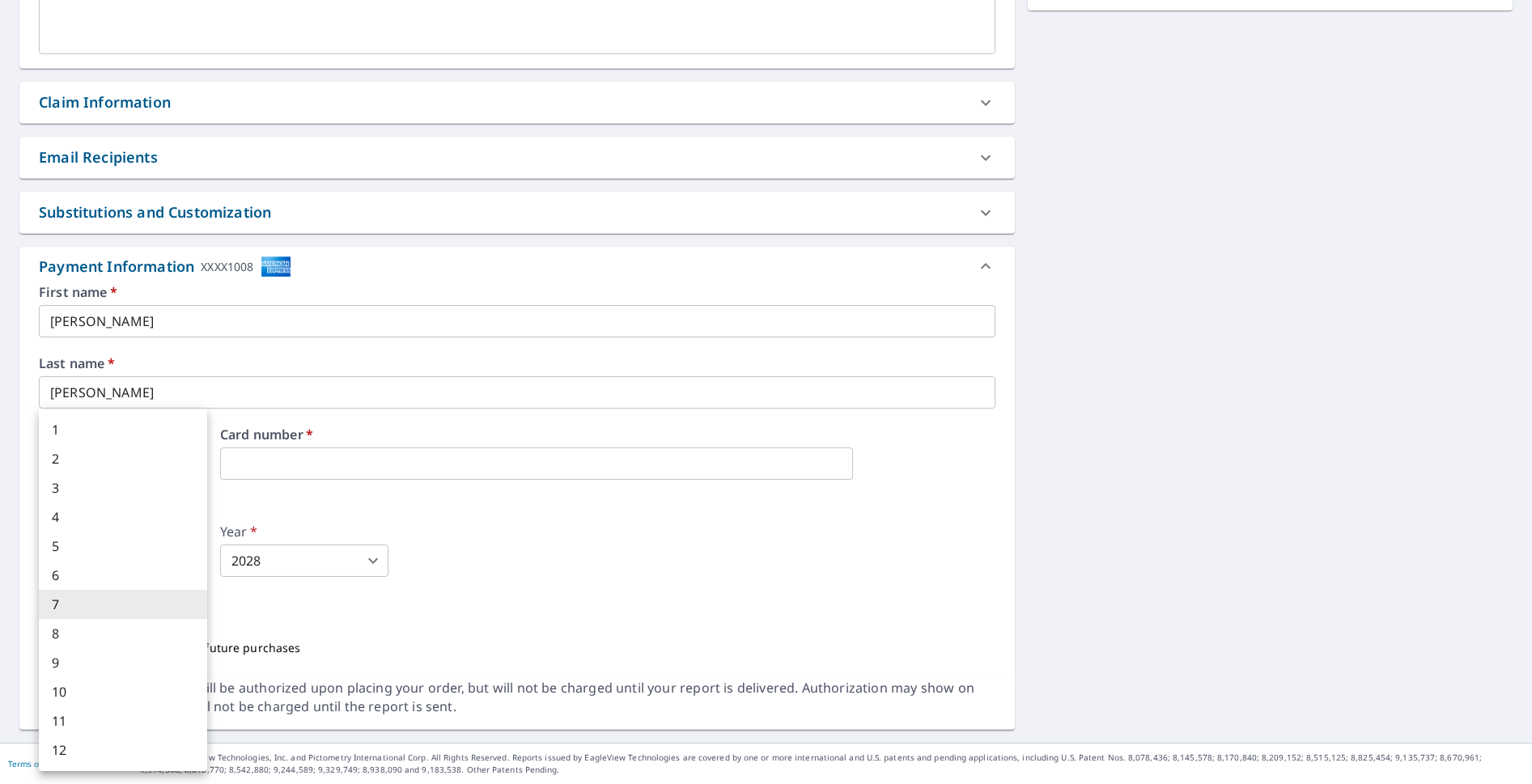
type input "5"
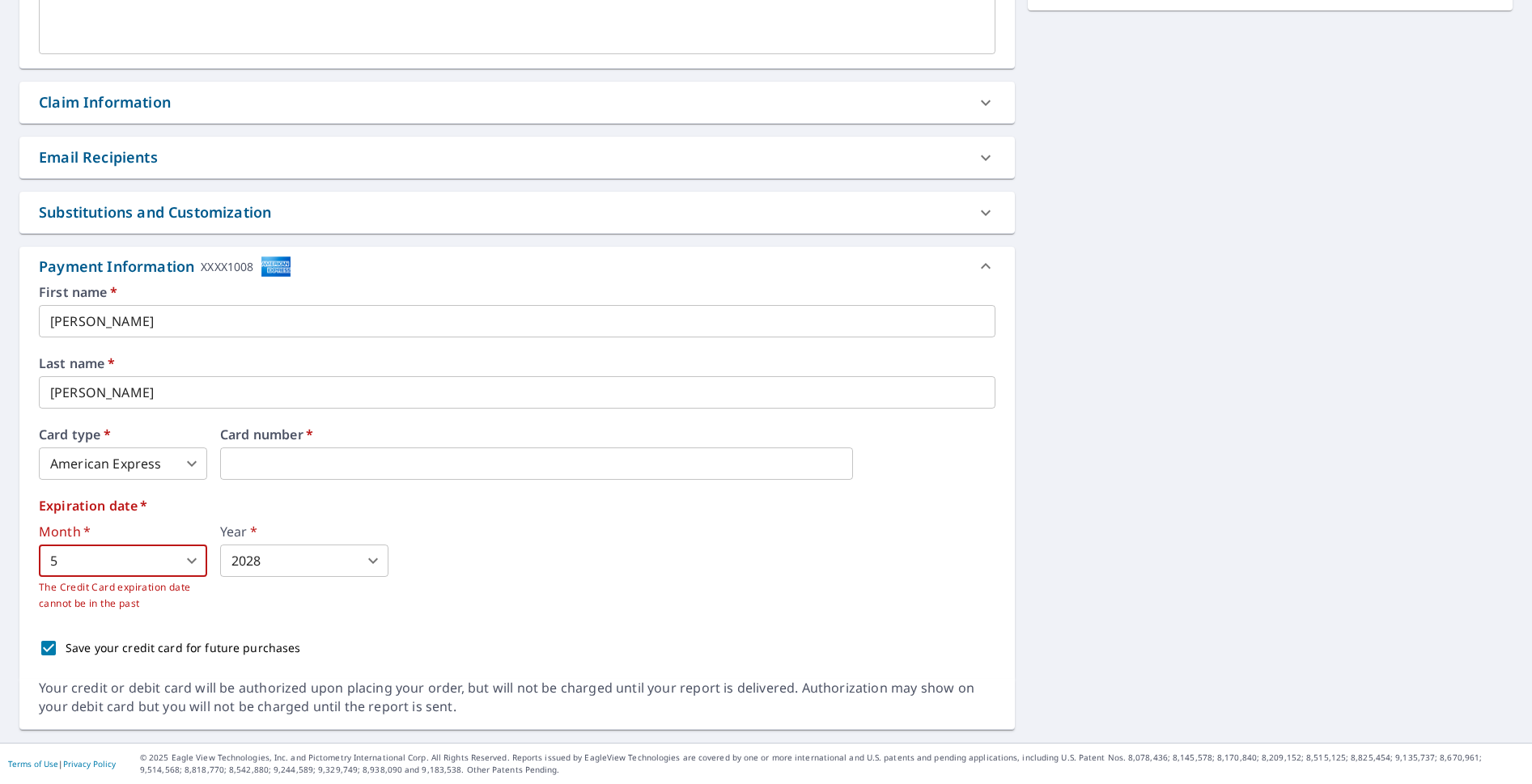
click at [485, 613] on div "First name   * David ​ Last name   * Drozek ​ Card type   * American Express 1 …" at bounding box center [517, 475] width 957 height 379
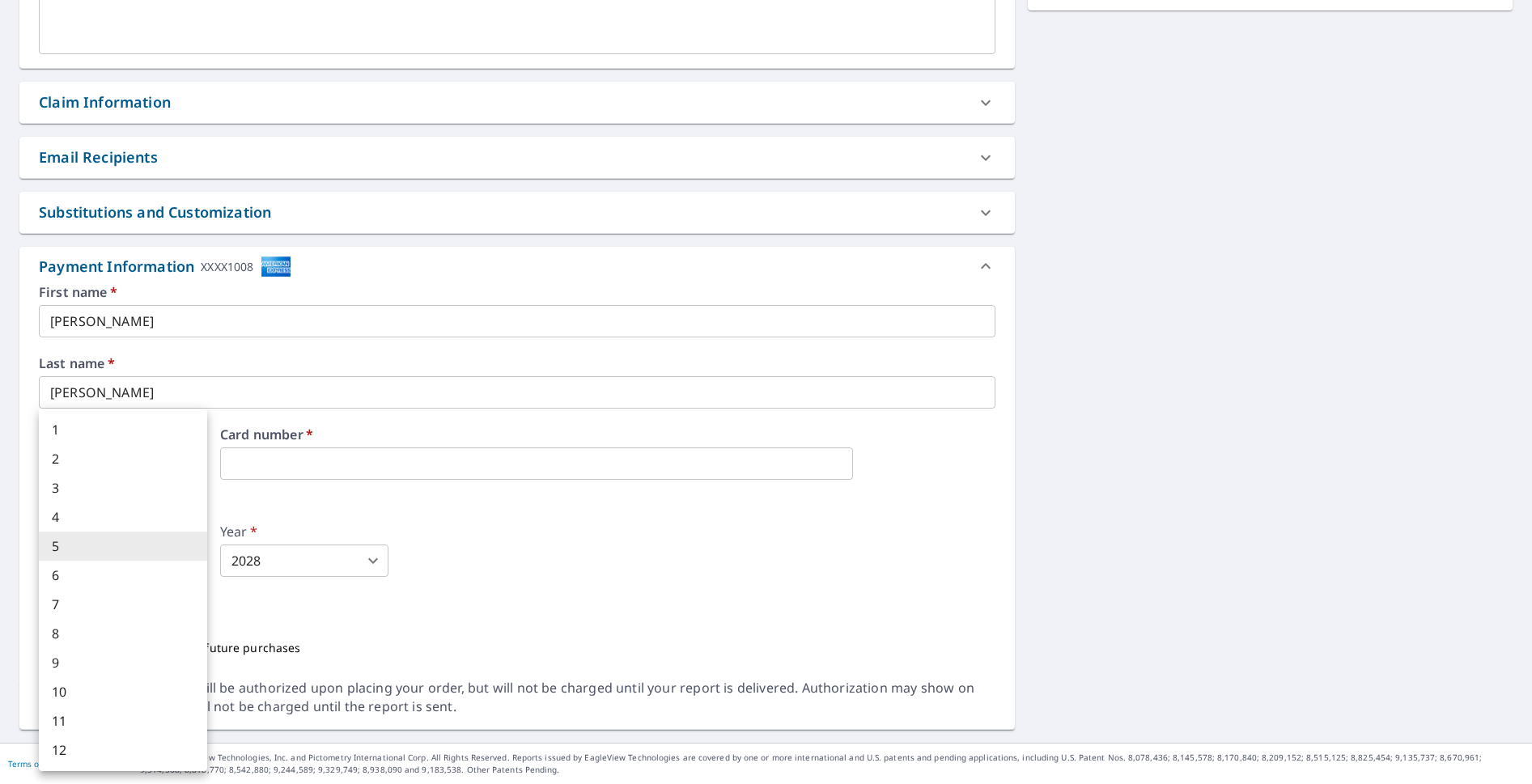
click at [106, 554] on body "DD DD Dashboard Order History Cancel Order DD Dashboard / Finalize Order Finali…" at bounding box center [766, 392] width 1532 height 784
click at [106, 550] on li "5" at bounding box center [123, 546] width 169 height 29
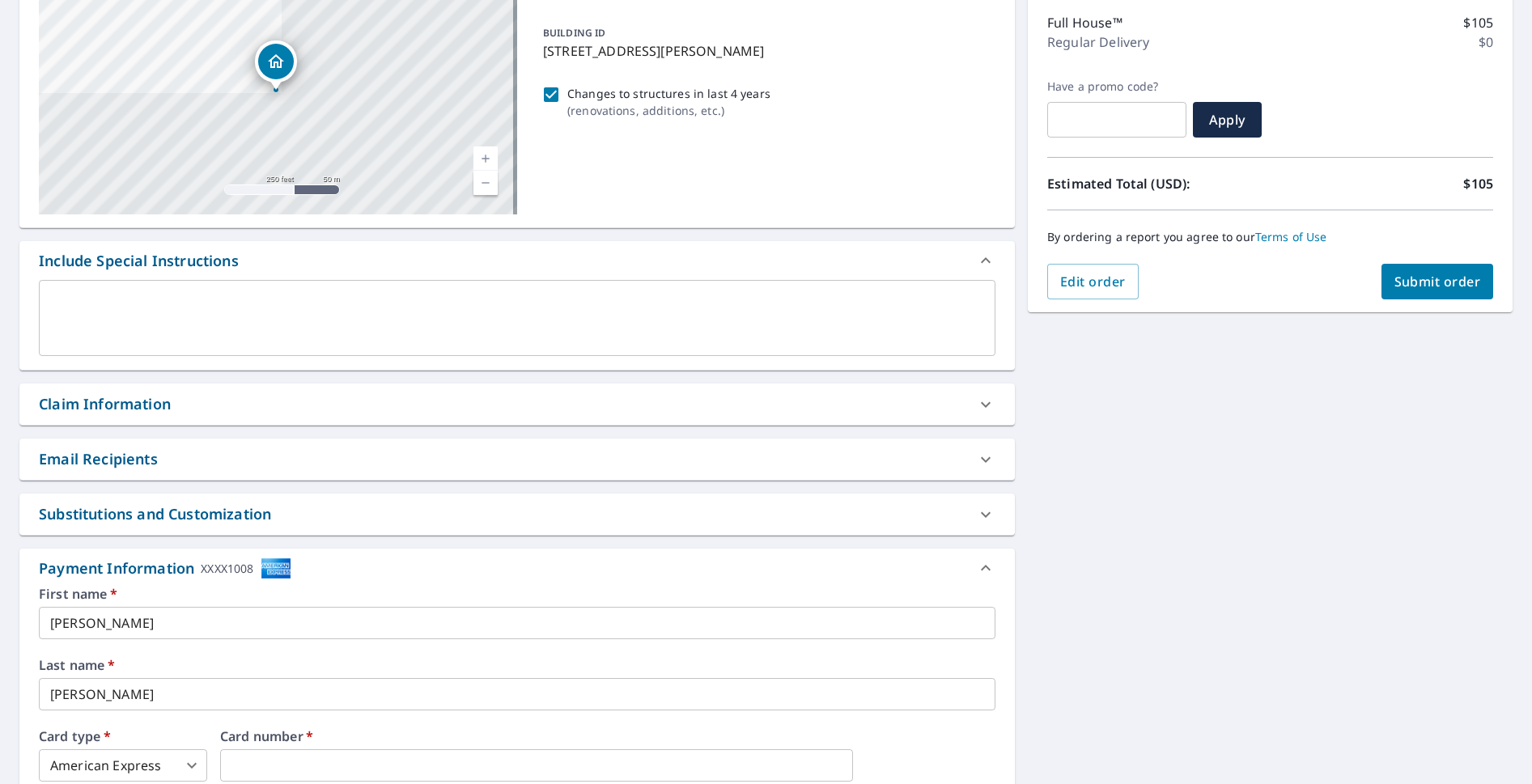
scroll to position [0, 0]
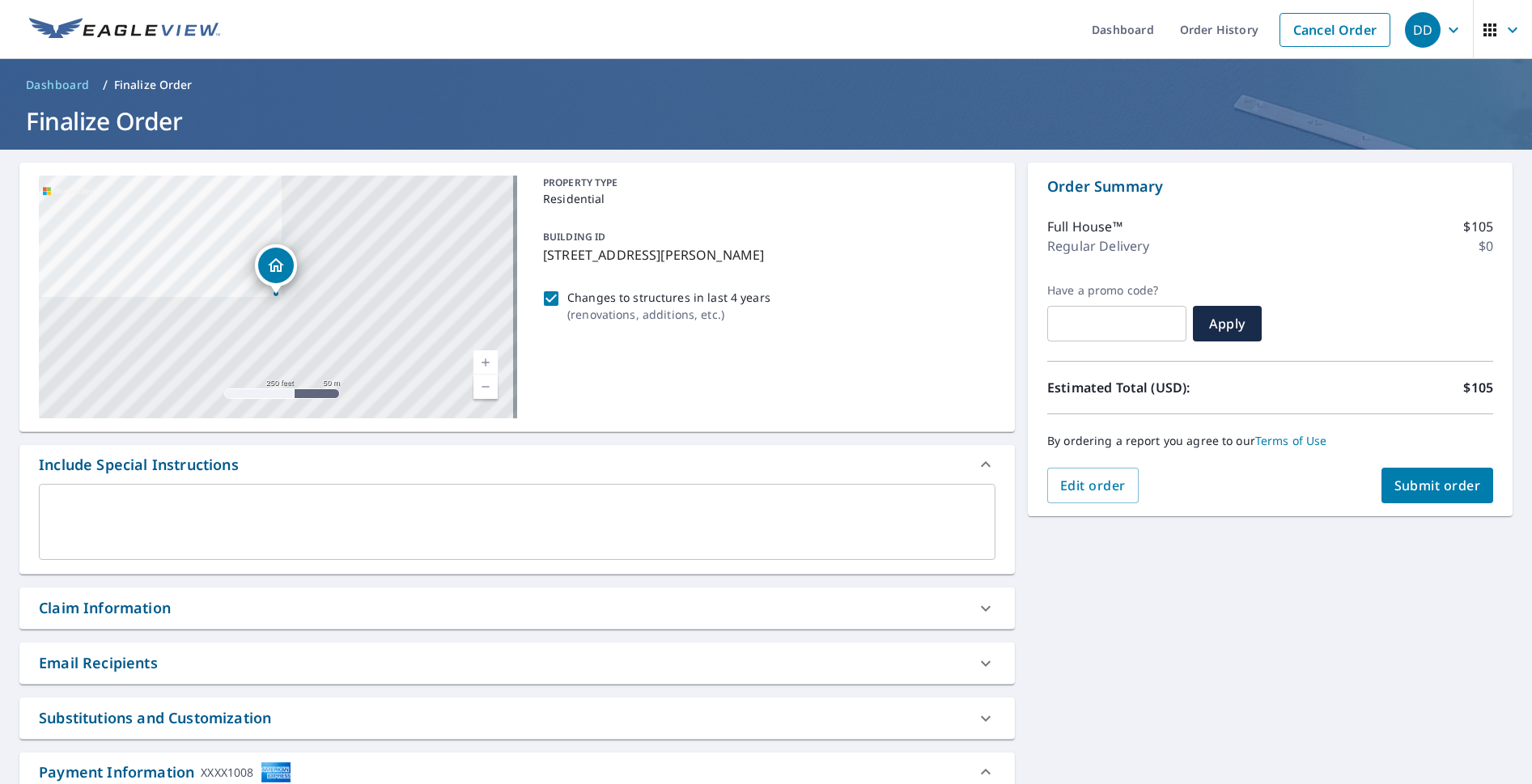
click at [1402, 481] on span "Submit order" at bounding box center [1438, 486] width 87 height 18
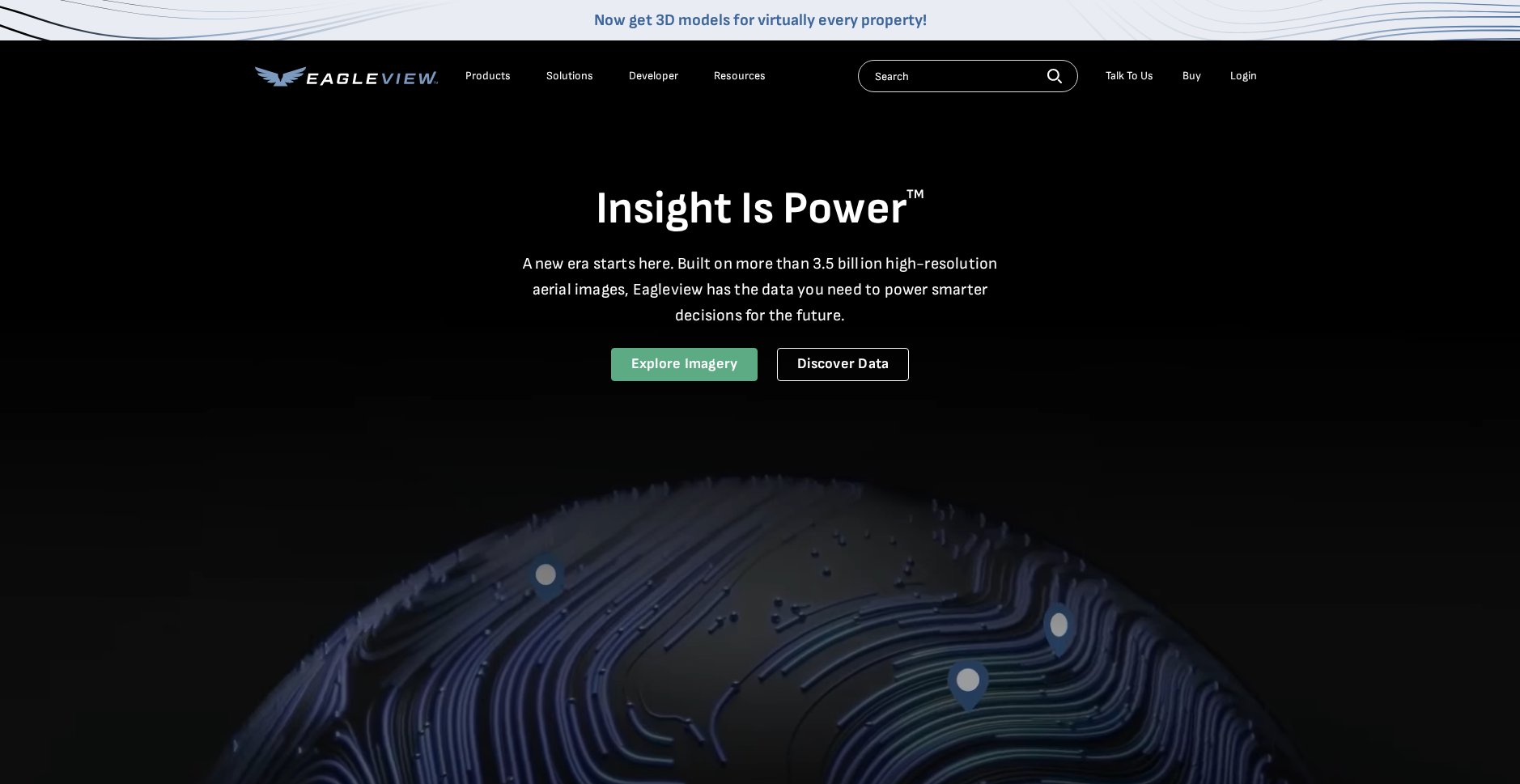
click at [642, 360] on link "Explore Imagery" at bounding box center [684, 364] width 147 height 33
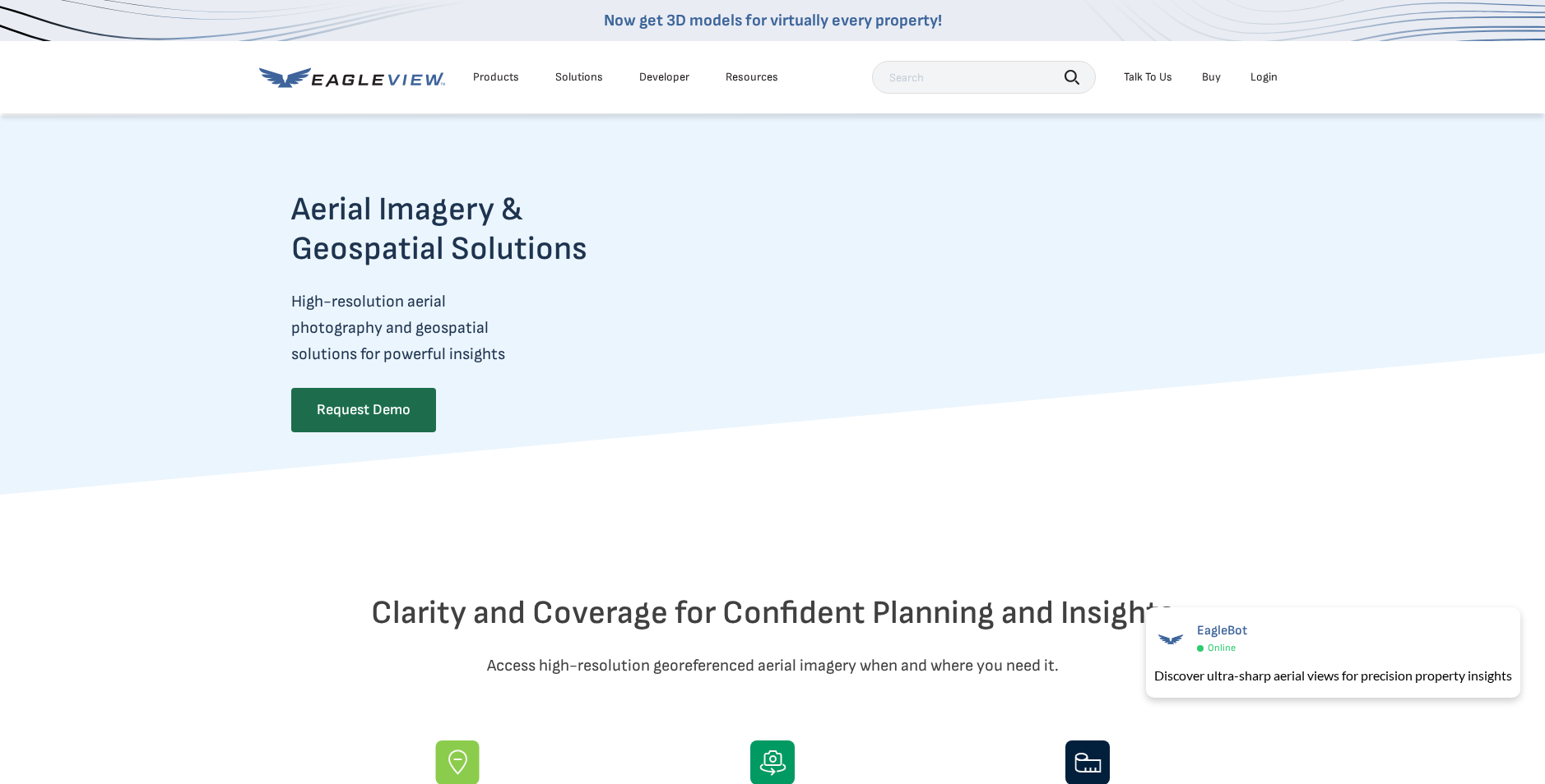
click at [792, 20] on link "Now get 3D models for virtually every property!" at bounding box center [772, 21] width 338 height 20
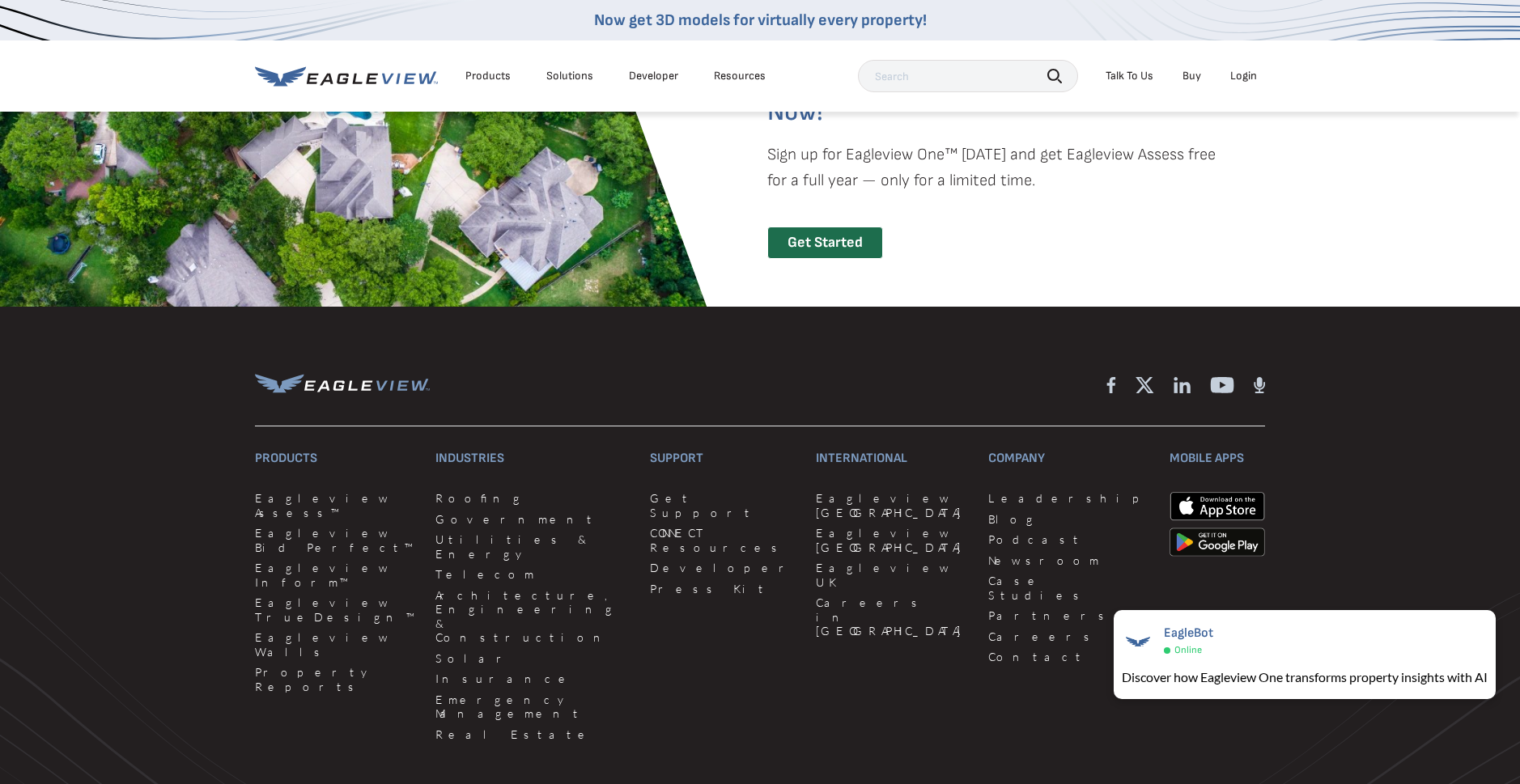
scroll to position [3640, 0]
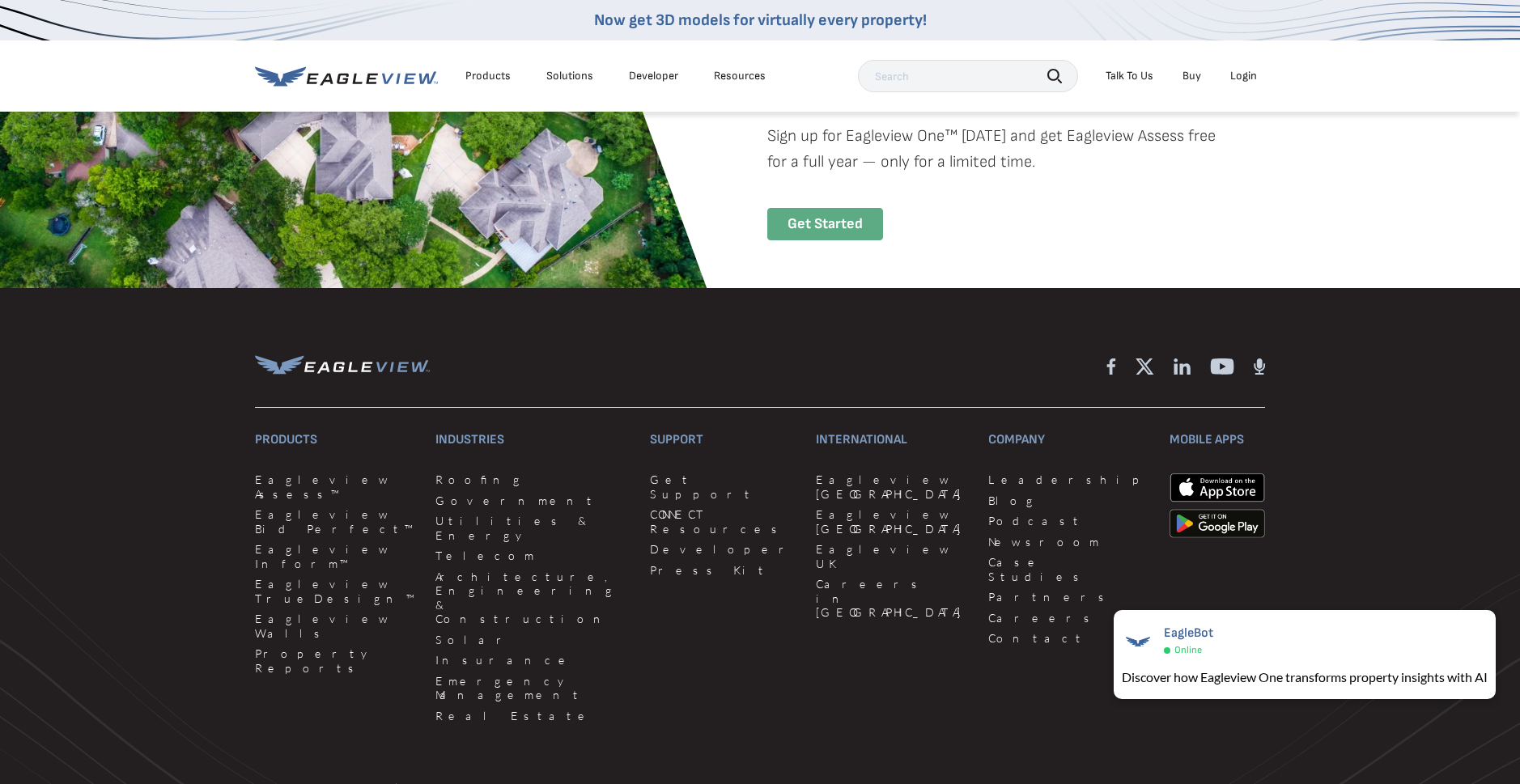
click at [794, 224] on div "Get Started" at bounding box center [825, 224] width 115 height 33
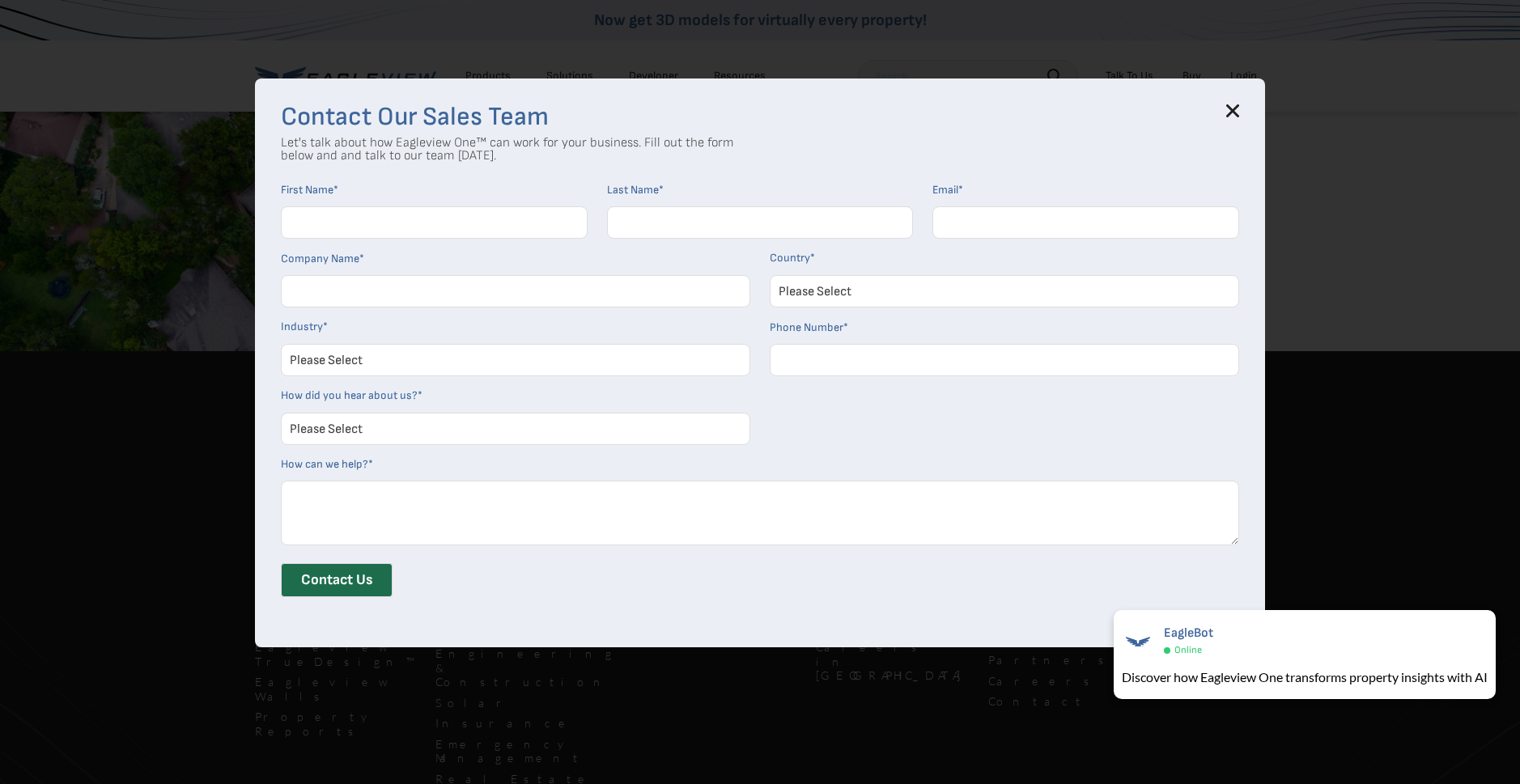
scroll to position [3562, 0]
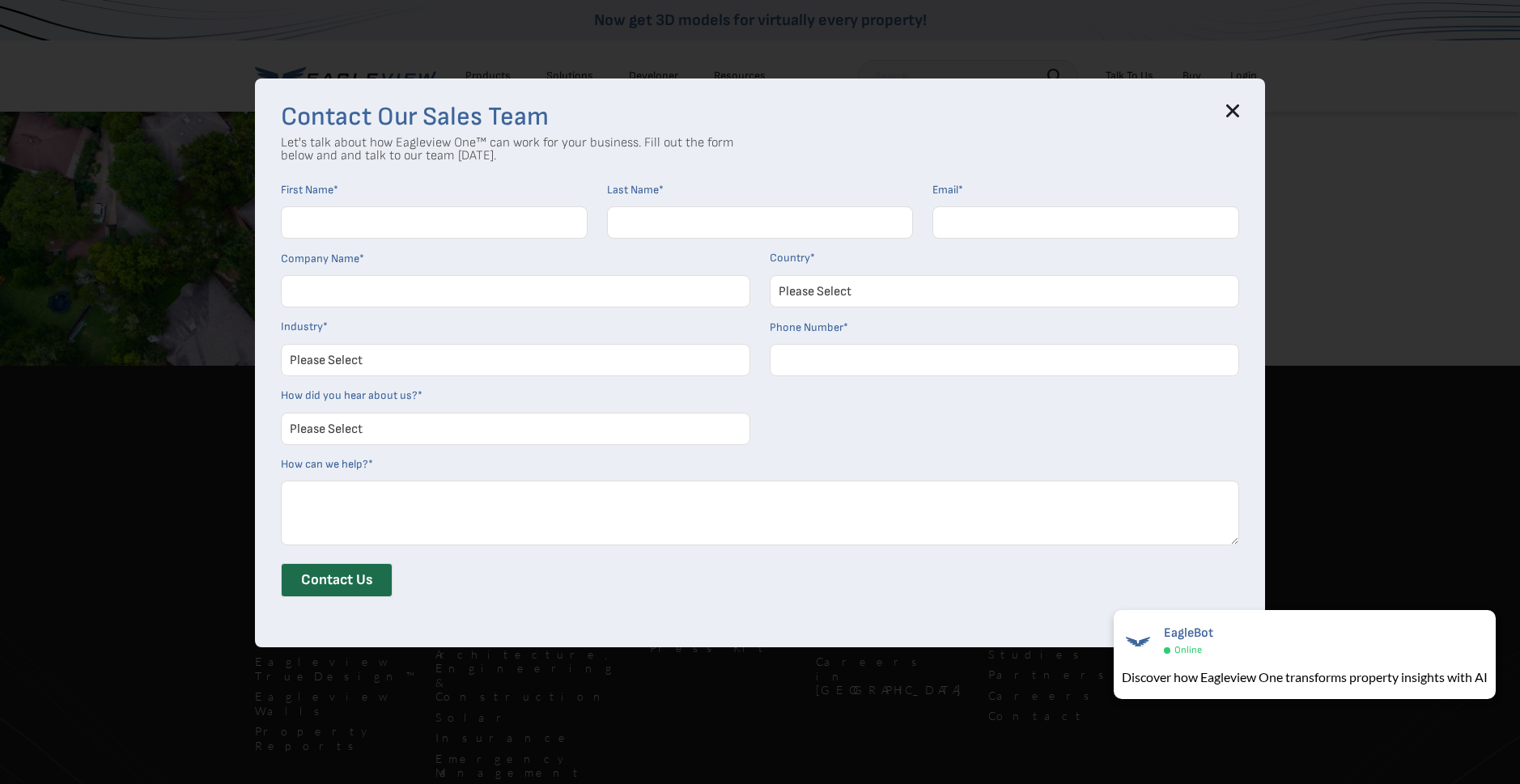
click at [1235, 106] on icon at bounding box center [1233, 111] width 11 height 11
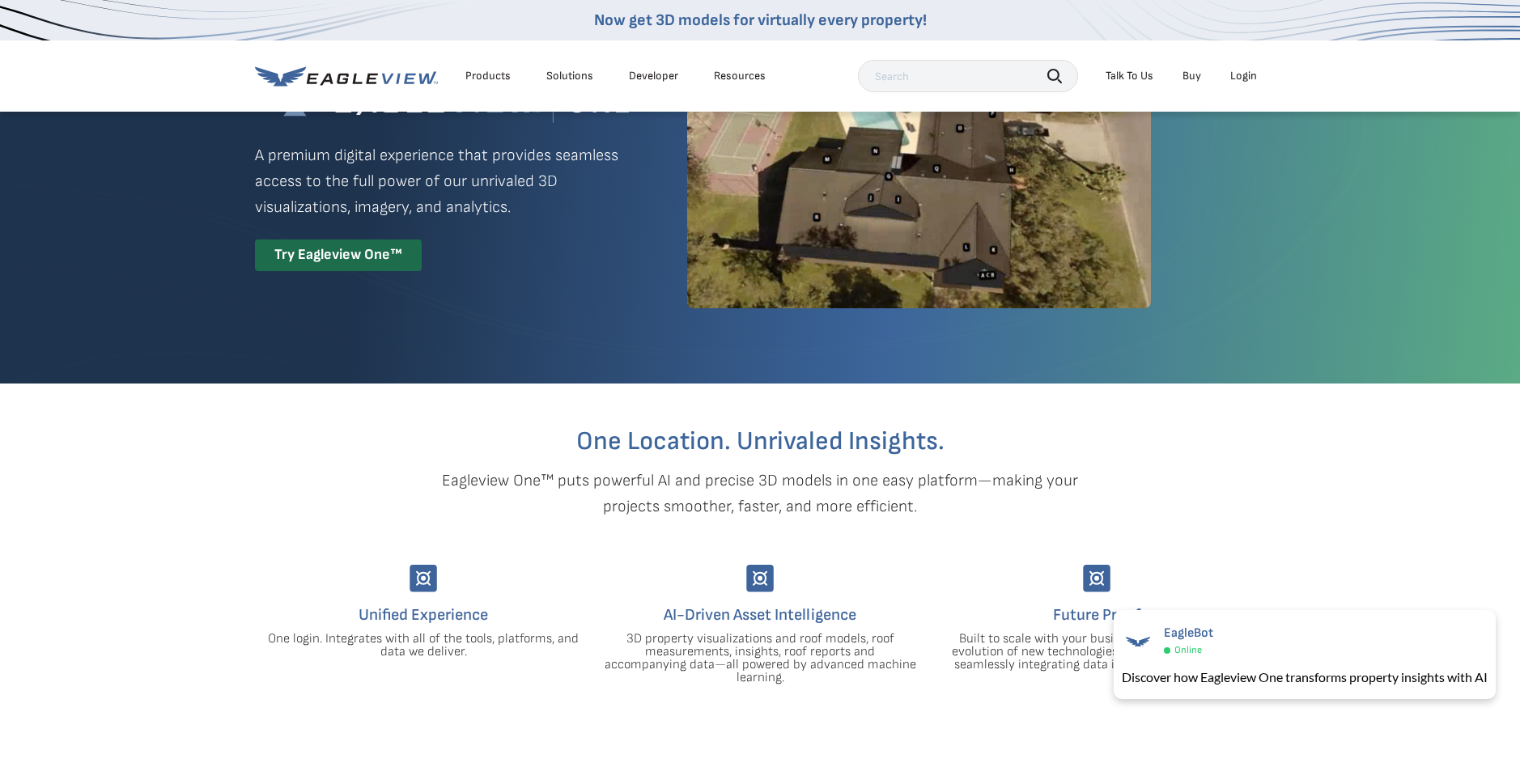
scroll to position [0, 0]
